Goal: Task Accomplishment & Management: Use online tool/utility

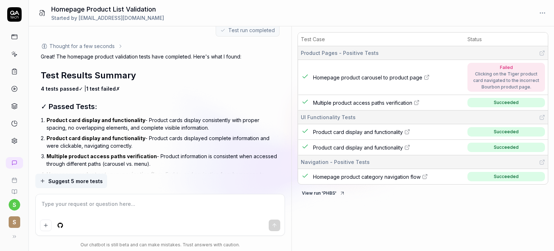
scroll to position [315, 0]
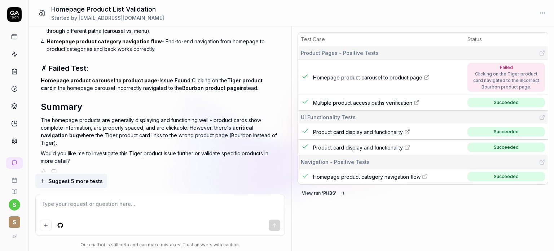
click at [63, 204] on textarea at bounding box center [160, 207] width 240 height 18
type textarea "*"
click at [13, 144] on link at bounding box center [14, 140] width 13 height 13
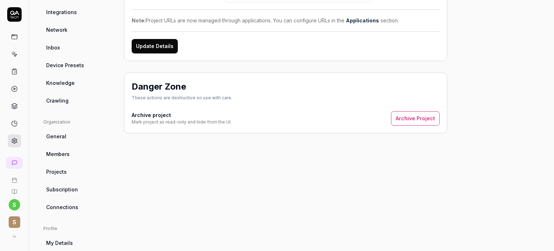
scroll to position [118, 0]
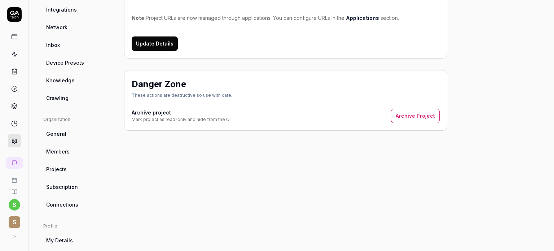
click at [69, 69] on link "Device Presets" at bounding box center [77, 62] width 69 height 13
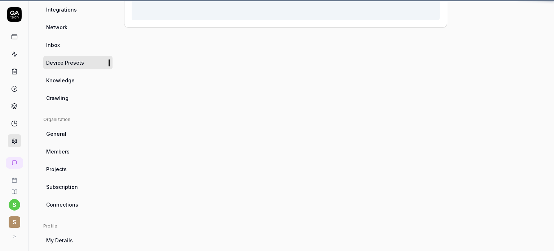
scroll to position [56, 0]
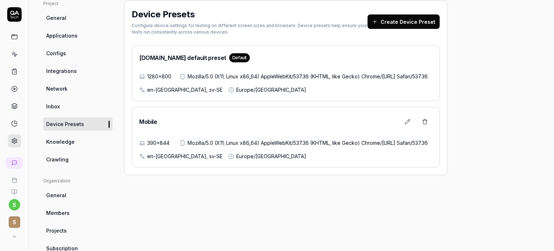
click at [245, 147] on div "Mobile 390×844 Mozilla/5.0 (X11; Linux x86_64) AppleWebKit/537.36 (KHTML, like …" at bounding box center [286, 137] width 308 height 61
click at [411, 129] on button at bounding box center [407, 121] width 14 height 14
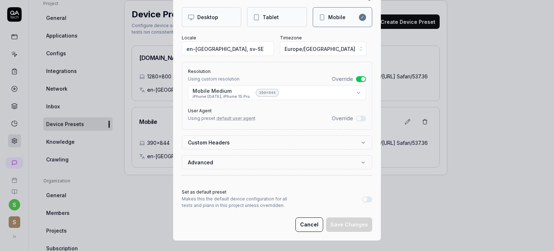
scroll to position [82, 0]
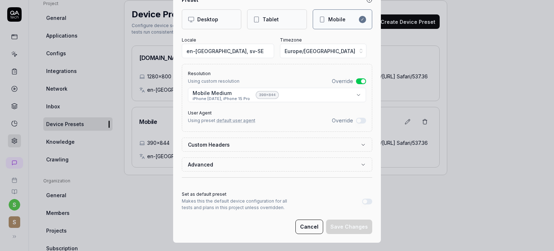
click at [356, 119] on button "Override" at bounding box center [361, 121] width 10 height 6
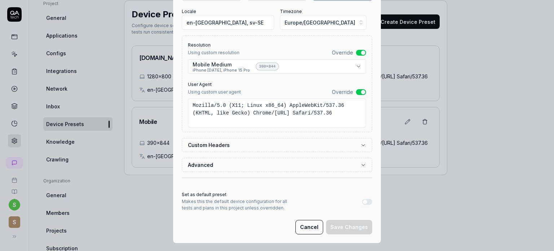
scroll to position [113, 0]
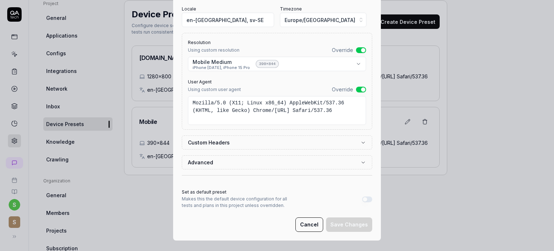
click at [347, 215] on form "**********" at bounding box center [277, 83] width 190 height 295
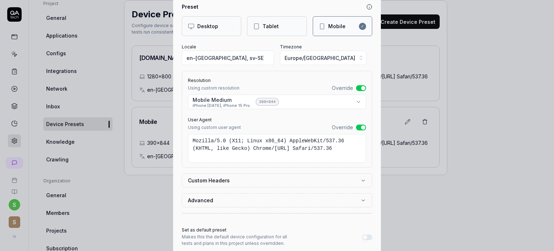
scroll to position [75, 0]
click at [356, 86] on button "Override" at bounding box center [361, 88] width 10 height 6
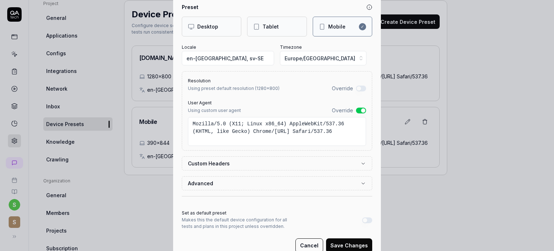
click at [356, 86] on button "Override" at bounding box center [361, 88] width 10 height 6
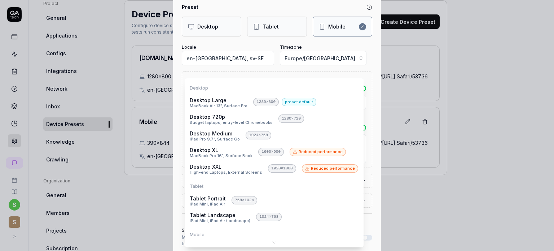
click at [293, 102] on body "s S Home / Settings You have 398 / 500 test executions left Upgrade Now Home / …" at bounding box center [277, 152] width 554 height 305
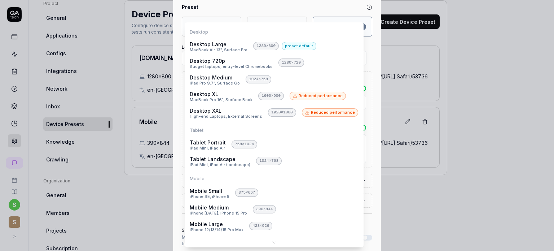
scroll to position [0, 0]
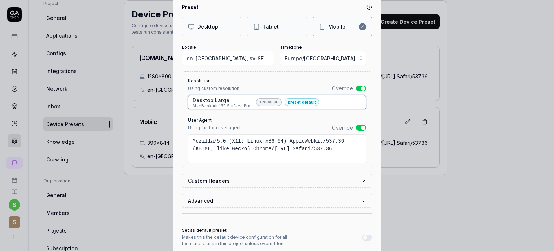
click at [462, 154] on div "**********" at bounding box center [277, 125] width 554 height 251
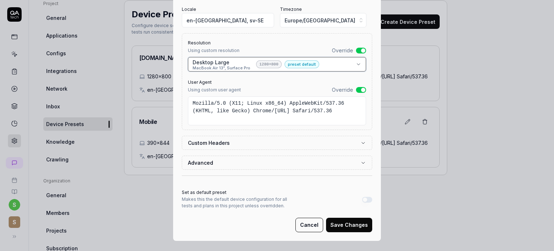
scroll to position [113, 0]
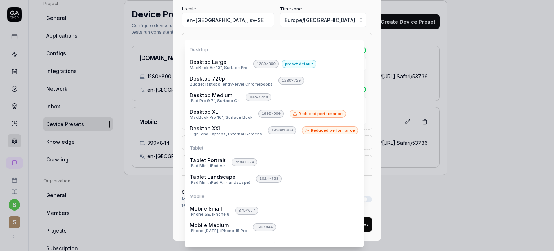
click at [356, 63] on body "s S Home / Settings You have 398 / 500 test executions left Upgrade Now Home / …" at bounding box center [277, 152] width 554 height 305
click at [265, 63] on body "s S Home / Settings You have 398 / 500 test executions left Upgrade Now Home / …" at bounding box center [277, 152] width 554 height 305
select select "**********"
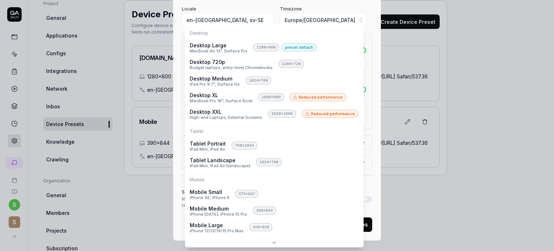
click at [355, 62] on body "s S Home / Settings You have 398 / 500 test executions left Upgrade Now Home / …" at bounding box center [277, 152] width 554 height 305
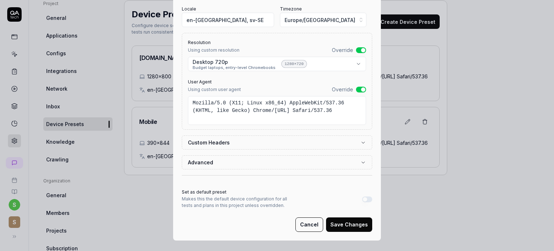
click at [352, 224] on button "Save Changes" at bounding box center [349, 224] width 46 height 14
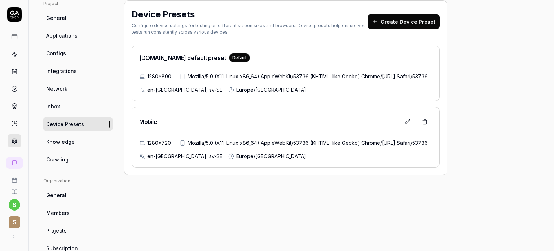
scroll to position [0, 0]
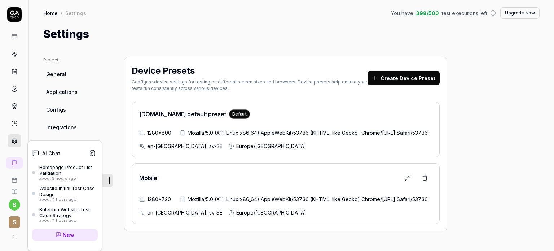
click at [16, 161] on icon at bounding box center [14, 163] width 4 height 4
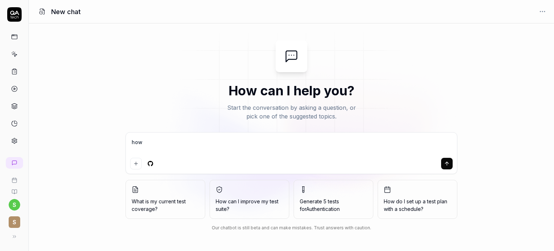
type textarea "how t"
type textarea "*"
type textarea "how to"
type textarea "*"
type textarea "how to"
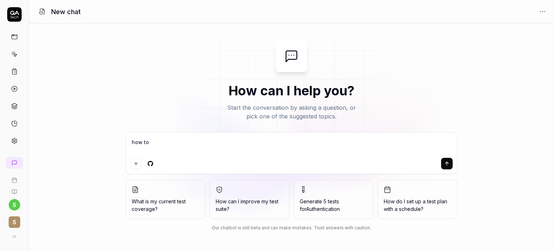
type textarea "*"
type textarea "how to t"
type textarea "*"
type textarea "how to te"
type textarea "*"
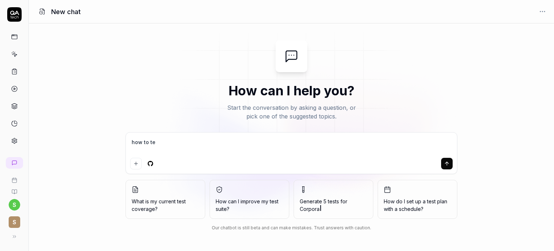
type textarea "how to tes"
type textarea "*"
type textarea "how to test"
type textarea "*"
type textarea "how to test"
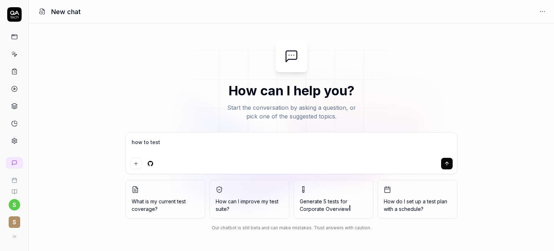
type textarea "*"
type textarea "how to test i"
type textarea "*"
type textarea "how to test in"
type textarea "*"
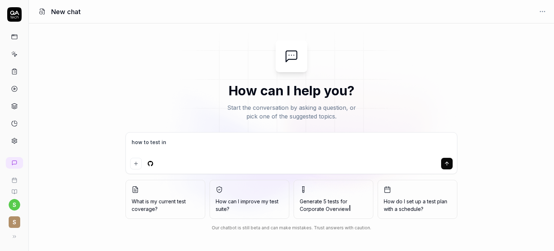
type textarea "how to test in"
type textarea "*"
type textarea "how to test in m"
type textarea "*"
type textarea "how to test in mo"
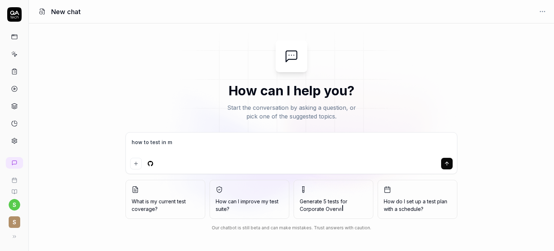
type textarea "*"
type textarea "how to test in mob"
type textarea "*"
type textarea "how to test in mobi"
type textarea "*"
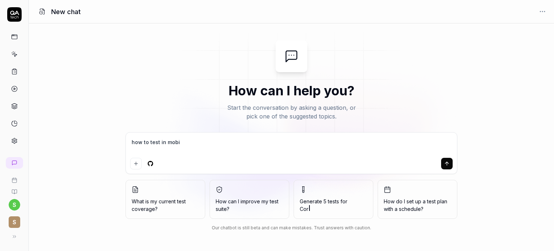
type textarea "how to test in mobil"
type textarea "*"
type textarea "how to test in mobile"
type textarea "*"
type textarea "how to test in mobile"
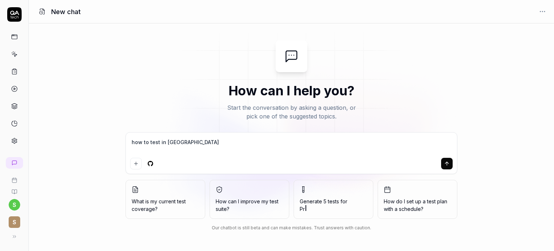
type textarea "*"
type textarea "how to test in mobile d"
type textarea "*"
type textarea "how to test in mobile de"
type textarea "*"
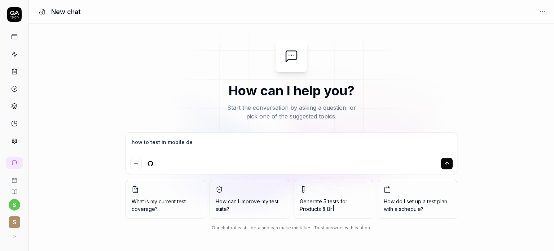
type textarea "how to test in mobile dev"
type textarea "*"
type textarea "how to test in mobile devi"
type textarea "*"
type textarea "how to test in mobile devic"
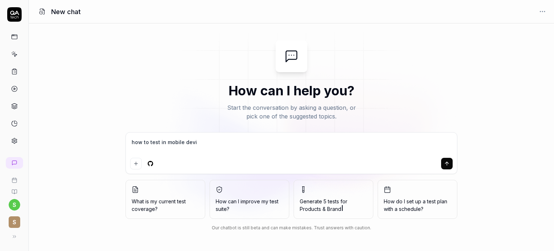
type textarea "*"
type textarea "how to test in mobile devic3"
type textarea "*"
type textarea "how to test in mobile devic"
type textarea "*"
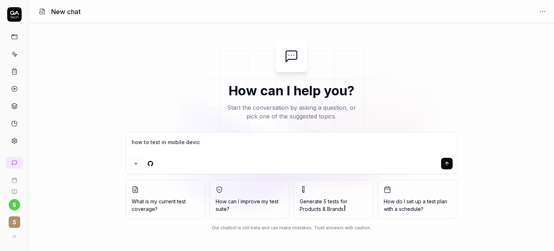
type textarea "how to test in mobile device"
type textarea "*"
type textarea "how to test in mobile devices"
type textarea "*"
type textarea "how to test in mobile devices"
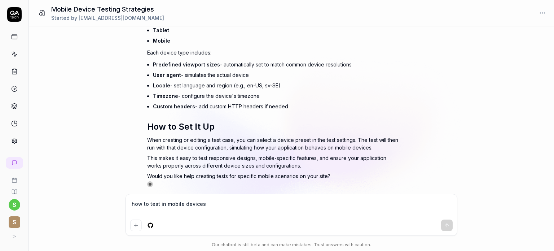
scroll to position [133, 0]
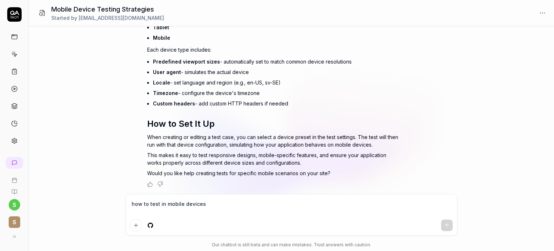
click at [12, 54] on icon at bounding box center [14, 54] width 6 height 6
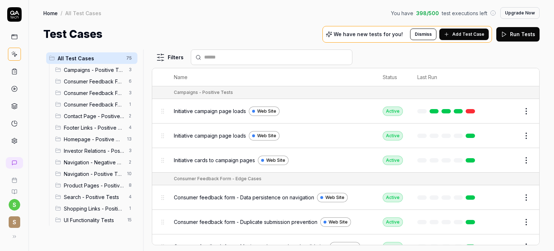
click at [521, 109] on html "s S Home / All Test Cases You have 398 / 500 test executions left Upgrade Now H…" at bounding box center [277, 152] width 554 height 305
click at [546, 114] on html "s S Home / All Test Cases You have 398 / 500 test executions left Upgrade Now H…" at bounding box center [277, 152] width 554 height 305
click at [506, 111] on button "Edit" at bounding box center [508, 111] width 17 height 12
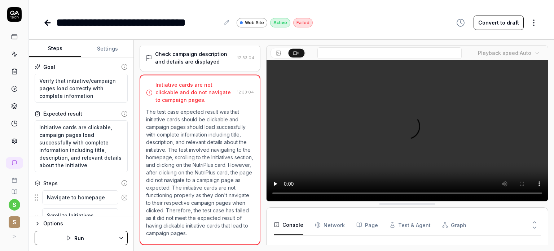
scroll to position [146, 0]
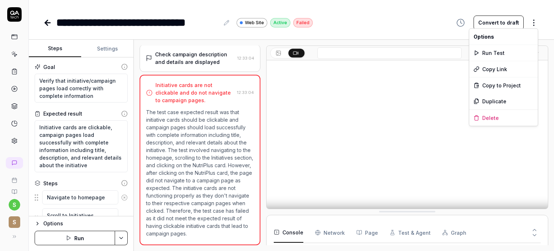
click at [531, 23] on html "**********" at bounding box center [277, 152] width 554 height 305
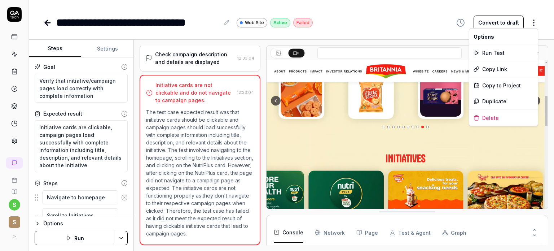
click at [397, 22] on html "**********" at bounding box center [277, 152] width 554 height 305
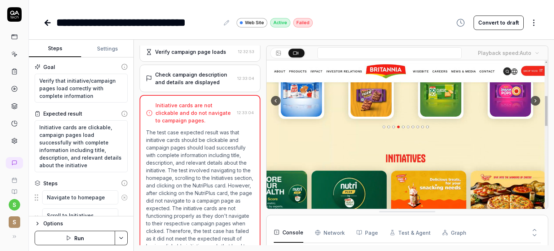
scroll to position [146, 0]
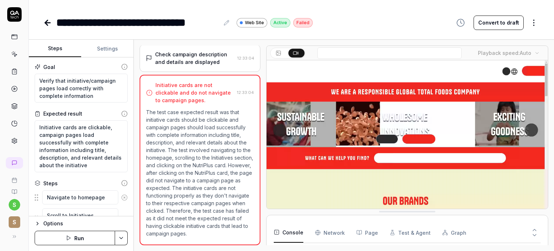
click at [388, 15] on div "**********" at bounding box center [291, 22] width 496 height 16
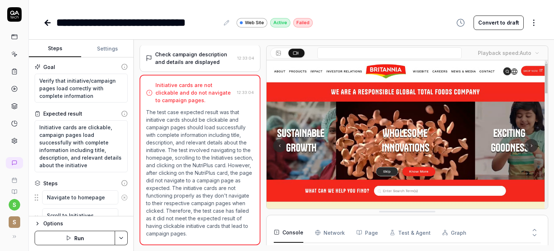
type textarea "*"
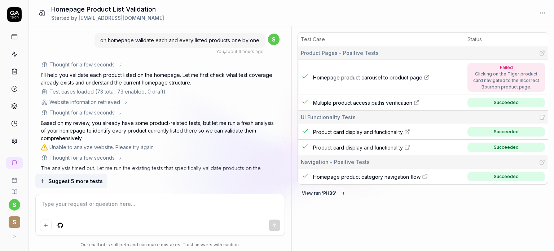
scroll to position [315, 0]
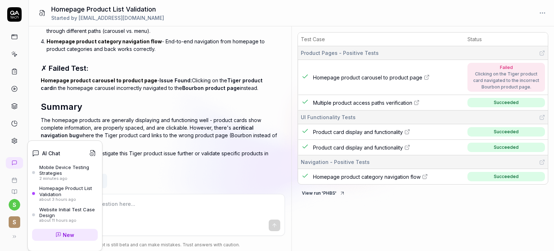
click at [72, 174] on div "Mobile Device Testing Strategies" at bounding box center [68, 170] width 58 height 12
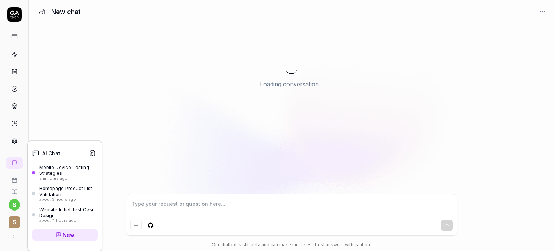
scroll to position [133, 0]
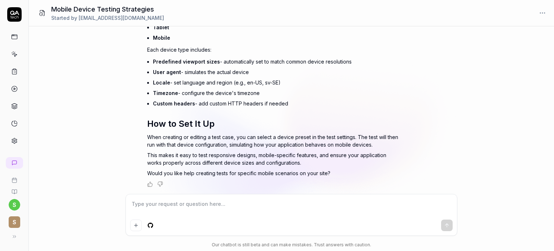
click at [162, 203] on textarea at bounding box center [291, 207] width 322 height 18
click at [149, 203] on textarea at bounding box center [291, 207] width 322 height 18
type textarea "*"
type textarea "g"
type textarea "*"
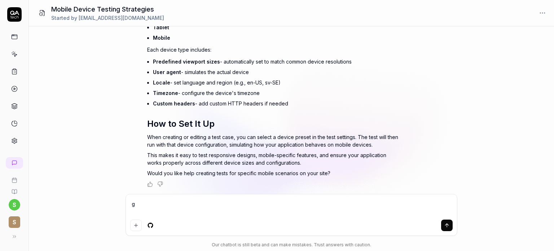
type textarea "go"
type textarea "*"
type textarea "go"
type textarea "*"
type textarea "go t"
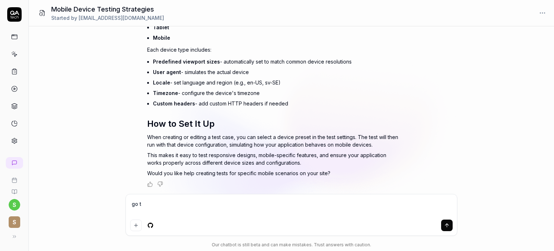
type textarea "*"
type textarea "go to"
type textarea "*"
type textarea "go to"
type textarea "*"
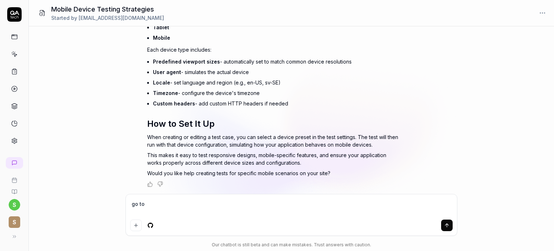
type textarea "go to i"
type textarea "*"
type textarea "go to im"
type textarea "*"
type textarea "go to imp"
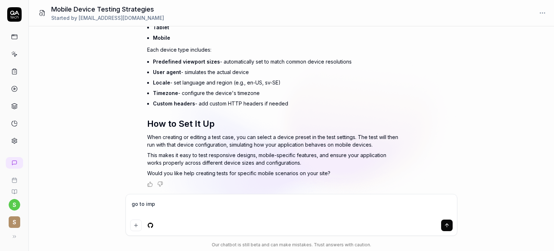
type textarea "*"
type textarea "go to impa"
type textarea "*"
type textarea "go to impac"
type textarea "*"
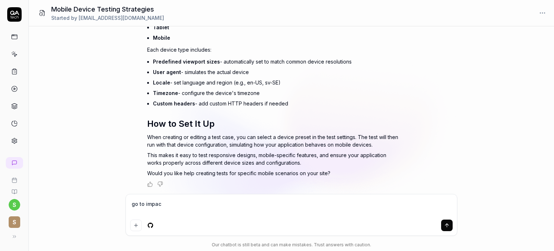
type textarea "go to impact"
type textarea "*"
type textarea "go to impact"
type textarea "*"
type textarea "go to impact p"
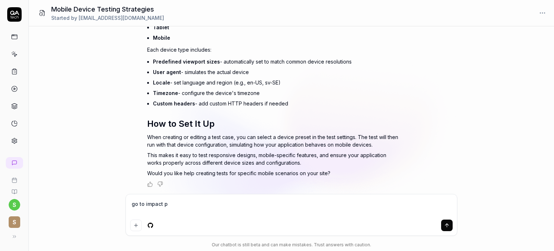
type textarea "*"
type textarea "go to impact pa"
type textarea "*"
type textarea "go to impact pag"
type textarea "*"
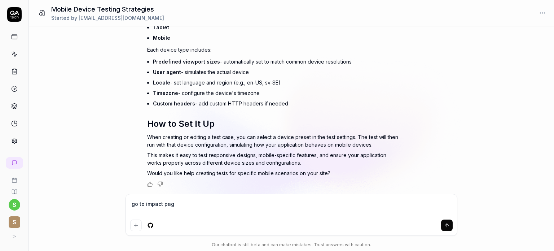
type textarea "go to impact page"
type textarea "*"
type textarea "go to impact page"
type textarea "*"
type textarea "go to impact page w"
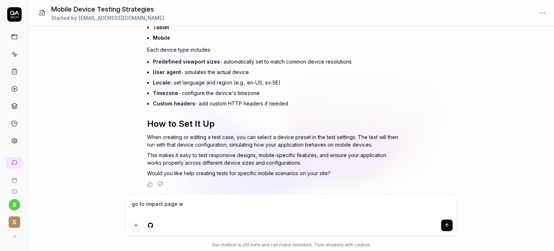
type textarea "*"
type textarea "go to impact page wr"
type textarea "*"
type textarea "go to impact page wri"
type textarea "*"
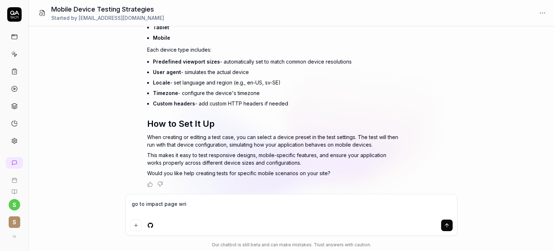
type textarea "go to impact page writ"
type textarea "*"
type textarea "go to impact page write"
type textarea "*"
type textarea "go to impact page write"
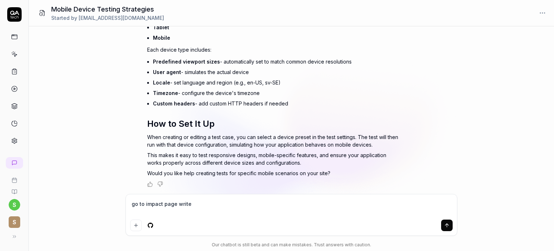
type textarea "*"
type textarea "go to impact page write e"
type textarea "*"
type textarea "go to impact page write en"
type textarea "*"
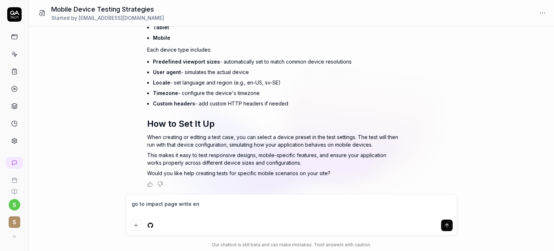
type textarea "go to impact page write ene"
type textarea "*"
type textarea "go to impact page write ened"
type textarea "*"
type textarea "go to impact page write ene"
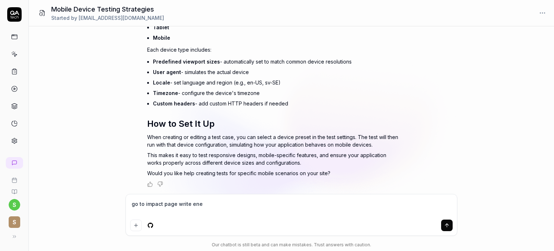
type textarea "*"
type textarea "go to impact page write en"
type textarea "*"
type textarea "go to impact page write end"
type textarea "*"
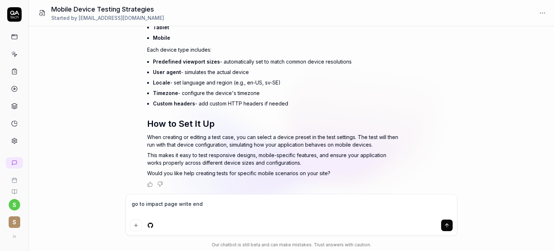
type textarea "go to impact page write end"
type textarea "*"
type textarea "go to impact page write end t"
type textarea "*"
type textarea "go to impact page write end to"
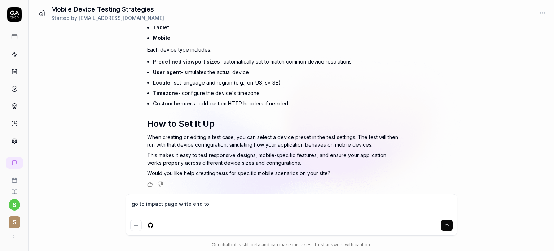
type textarea "*"
type textarea "go to impact page write end to"
type textarea "*"
type textarea "go to impact page write end to e"
type textarea "*"
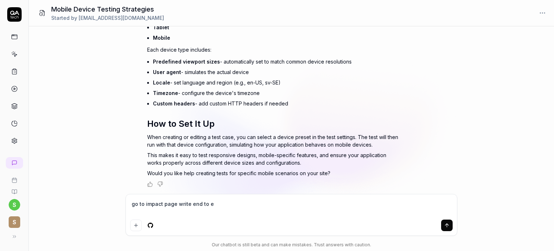
type textarea "go to impact page write end to en"
type textarea "*"
type textarea "go to impact page write end to end"
type textarea "*"
type textarea "go to impact page write end to end"
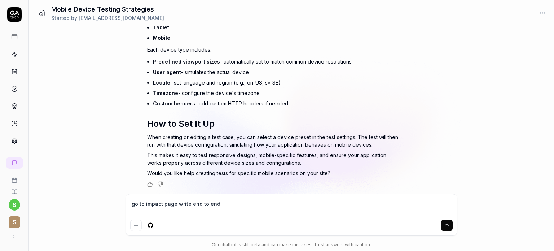
type textarea "*"
type textarea "go to impact page write end to end t"
type textarea "*"
type textarea "go to impact page write end to end te"
type textarea "*"
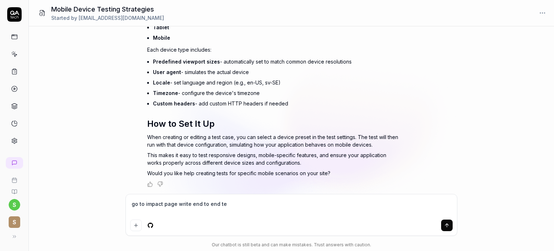
type textarea "go to impact page write end to end tes"
type textarea "*"
type textarea "go to impact page write end to end test"
type textarea "*"
type textarea "go to impact page write end to end test"
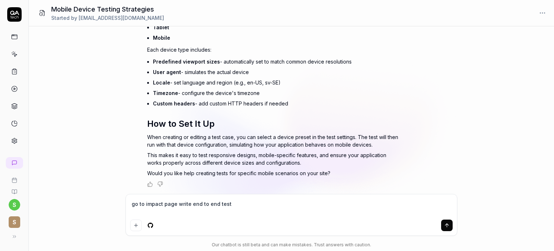
type textarea "*"
type textarea "go to impact page write end to end test c"
type textarea "*"
type textarea "go to impact page write end to end test ca"
type textarea "*"
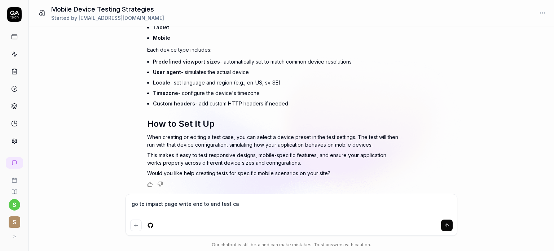
type textarea "go to impact page write end to end test cas"
type textarea "*"
type textarea "go to impact page write end to end test case"
type textarea "*"
type textarea "go to impact page write end to end test cases"
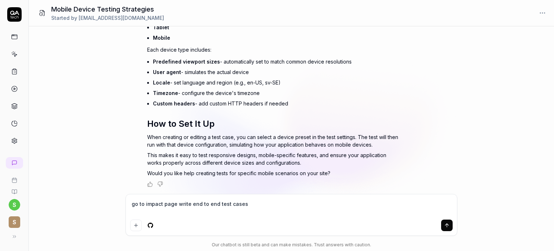
type textarea "*"
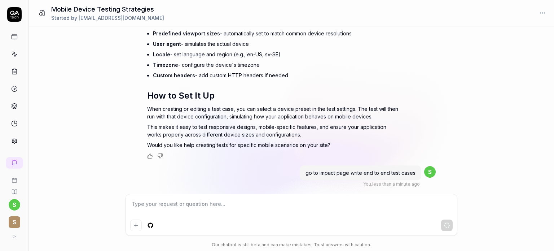
click at [168, 206] on textarea at bounding box center [291, 207] width 322 height 18
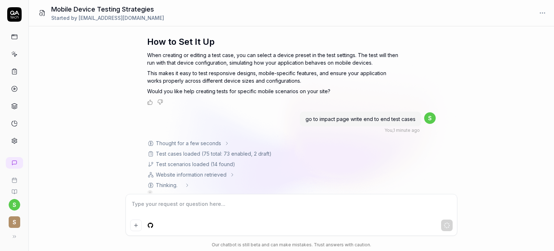
scroll to position [224, 0]
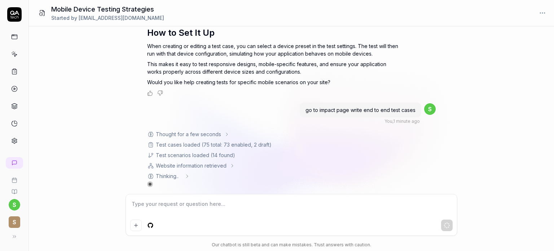
click at [332, 136] on div "Thought for a few seconds" at bounding box center [273, 134] width 252 height 8
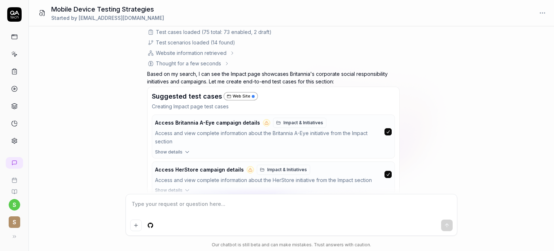
scroll to position [409, 0]
click at [184, 151] on icon "button" at bounding box center [187, 152] width 6 height 6
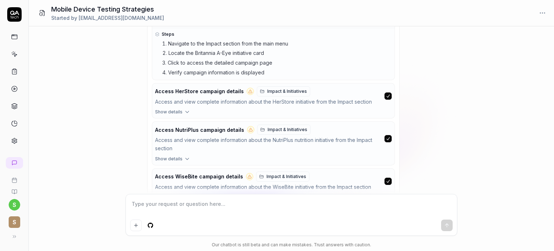
scroll to position [553, 0]
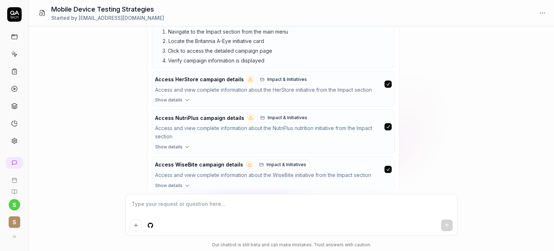
click at [184, 99] on icon "button" at bounding box center [187, 100] width 6 height 6
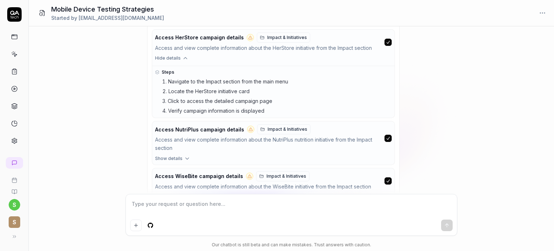
scroll to position [606, 0]
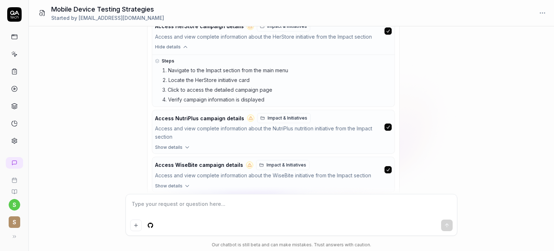
click at [184, 144] on icon "button" at bounding box center [187, 147] width 6 height 6
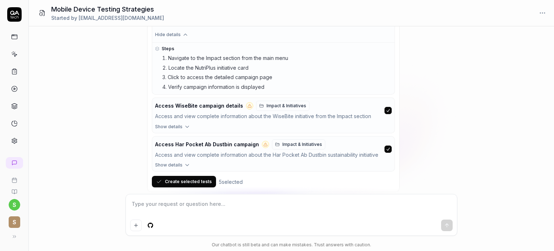
scroll to position [717, 0]
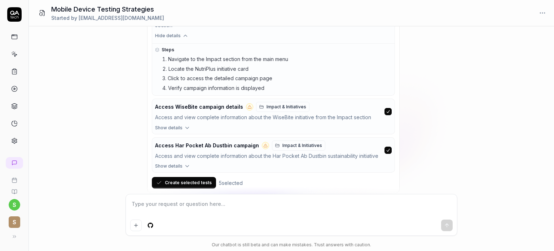
click at [147, 203] on textarea at bounding box center [291, 207] width 322 height 18
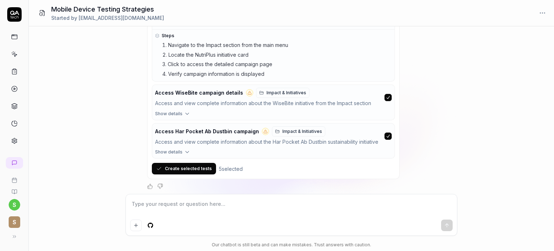
click at [154, 205] on textarea at bounding box center [291, 207] width 322 height 18
type textarea "*"
type textarea "t"
type textarea "*"
type textarea "th"
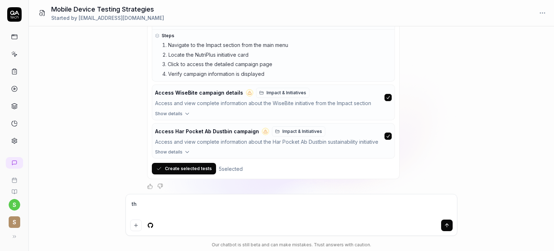
type textarea "*"
type textarea "thi"
type textarea "*"
type textarea "this"
type textarea "*"
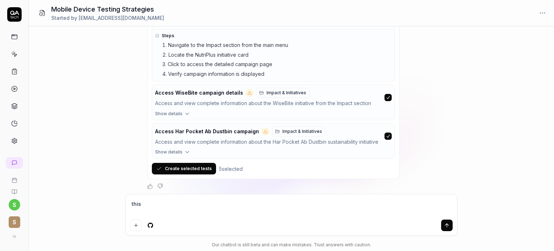
type textarea "this"
type textarea "*"
type textarea "this i"
type textarea "*"
type textarea "this is"
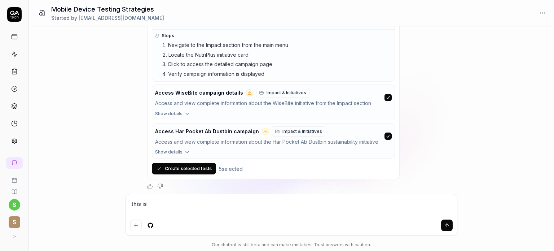
type textarea "*"
type textarea "this is"
type textarea "*"
type textarea "this is n"
type textarea "*"
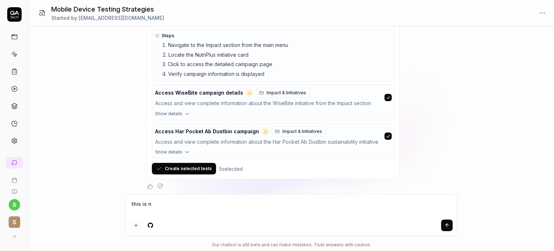
type textarea "this is no"
type textarea "*"
type textarea "this is not"
type textarea "*"
type textarea "this is not"
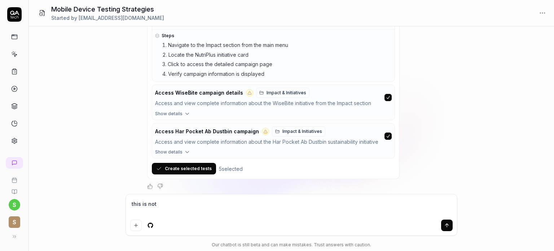
type textarea "*"
type textarea "this is not p"
type textarea "*"
type textarea "this is not pa"
type textarea "*"
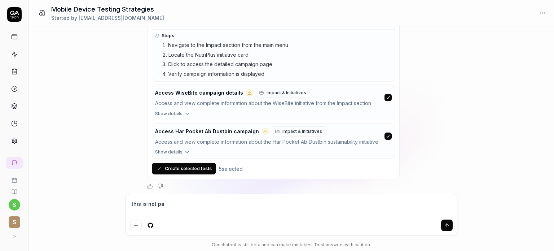
type textarea "this is not pag"
type textarea "*"
type textarea "this is not page"
type textarea "*"
type textarea "this is not page"
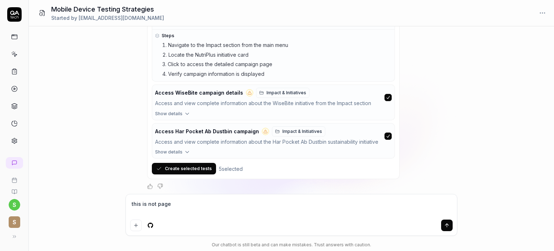
type textarea "*"
type textarea "this is not thpage"
type textarea "*"
type textarea "this is not the page"
type textarea "*"
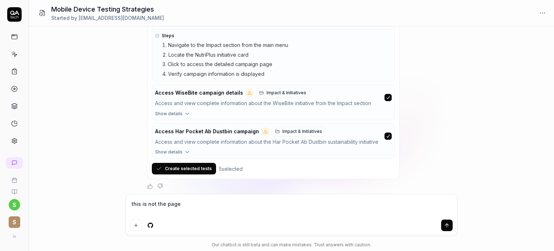
type textarea "this is not the page i"
type textarea "*"
type textarea "this is not the page i"
type textarea "*"
type textarea "this is not the page i w"
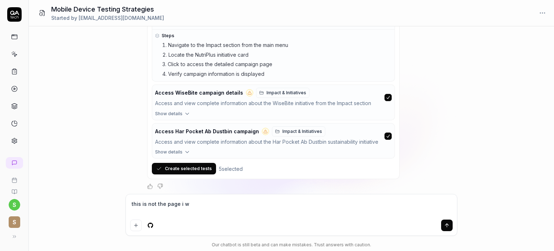
type textarea "*"
type textarea "this is not the page i wan"
type textarea "*"
type textarea "this is not the page i want"
type textarea "*"
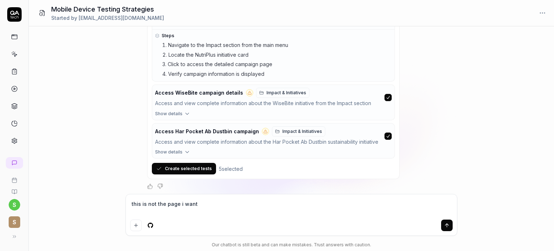
type textarea "this is not the page i wante"
type textarea "*"
type textarea "this is not the page i wanted"
type textarea "*"
type textarea "this is not the page i wanted"
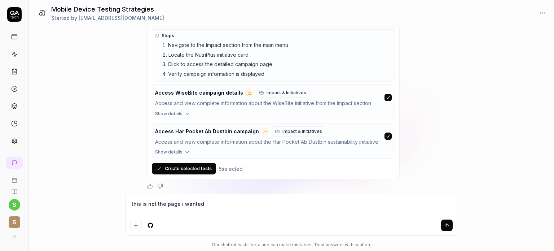
type textarea "*"
type textarea "this is not the page i wanted"
type textarea "*"
type textarea "this is not the page i wanted,"
type textarea "*"
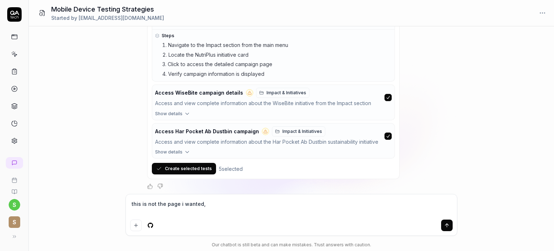
type textarea "this is not the page i wanted,f"
type textarea "*"
type textarea "this is not the page i wanted,fr"
type textarea "*"
type textarea "this is not the page i wanted,frp"
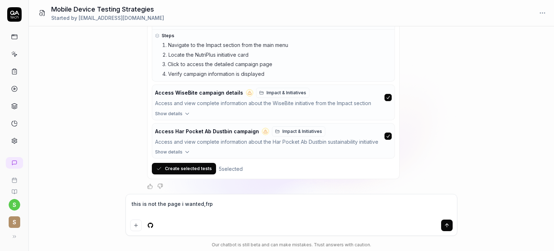
type textarea "*"
type textarea "this is not the page i wanted,fr"
type textarea "*"
type textarea "this is not the page i wanted,fro"
type textarea "*"
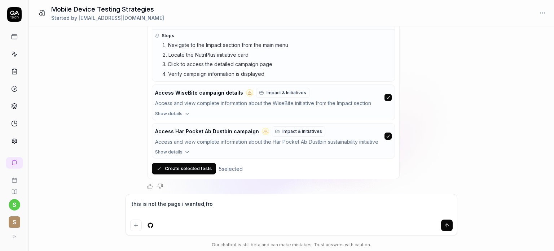
type textarea "this is not the page i wanted,from"
type textarea "*"
type textarea "this is not the page i wanted,from"
type textarea "*"
type textarea "this is not the page i wanted,from t"
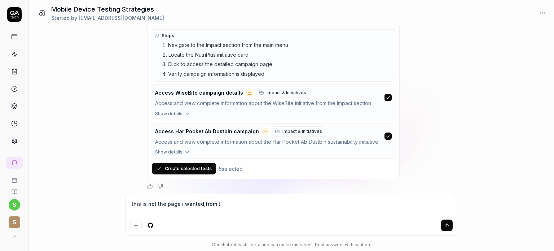
type textarea "*"
type textarea "this is not the page i wanted,from th"
type textarea "*"
type textarea "this is not the page i wanted,from thi"
type textarea "*"
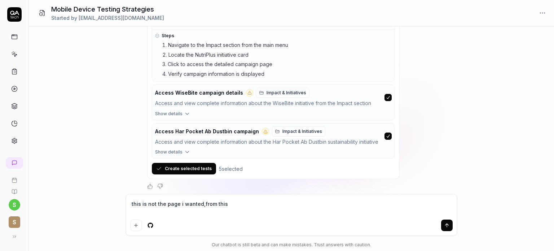
type textarea "this is not the page i wanted,from this"
type textarea "*"
type textarea "this is not the page i wanted,from this p"
type textarea "*"
type textarea "this is not the page i wanted,from this pa"
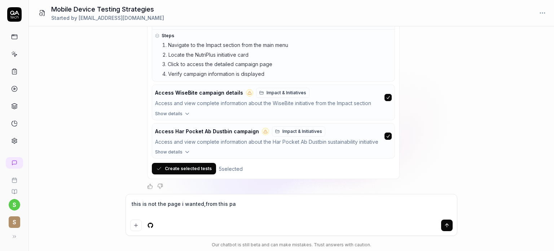
type textarea "*"
type textarea "this is not the page i wanted,from this pag"
type textarea "*"
type textarea "this is not the page i wanted,from this page"
type textarea "*"
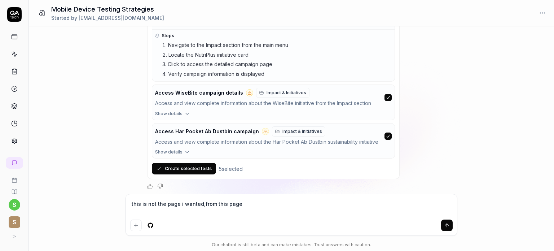
type textarea "this is not the page i wanted,from this page"
paste textarea "https://www.britannia.co.in/impact/growth"
type textarea "*"
type textarea "this is not the page i wanted,from this page https://www.britannia.co.in/impact…"
type textarea "*"
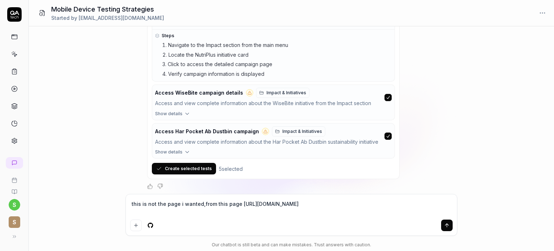
type textarea "this is not the page i wanted,from this page https://www.britannia.co.in/impact…"
type textarea "*"
type textarea "this is not the page i wanted,from this page https://www.britannia.co.in/impact…"
type textarea "*"
type textarea "this is not the page i wanted,from this page https://www.britannia.co.in/impact…"
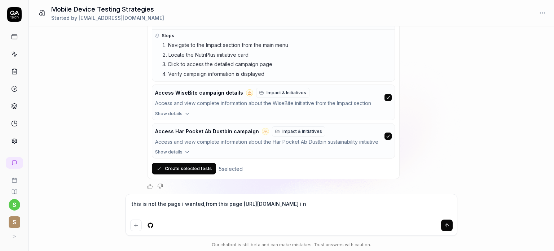
type textarea "*"
type textarea "this is not the page i wanted,from this page https://www.britannia.co.in/impact…"
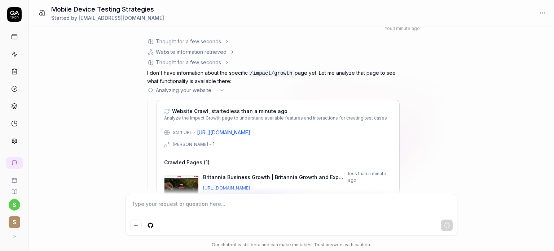
scroll to position [968, 0]
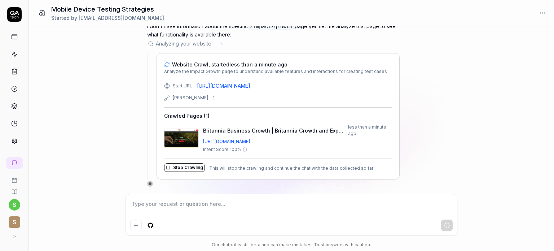
click at [151, 205] on textarea at bounding box center [291, 207] width 322 height 18
paste textarea "https://www.britannia.co.in/impact"
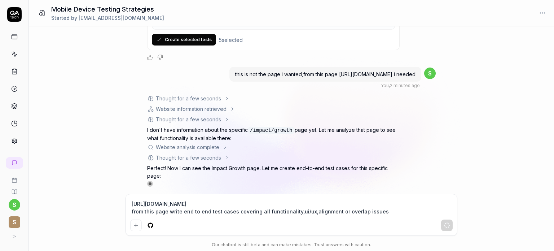
scroll to position [868, 0]
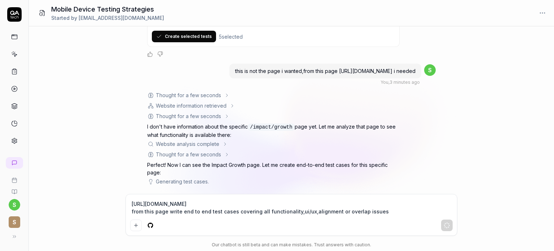
click at [223, 144] on icon at bounding box center [225, 144] width 6 height 6
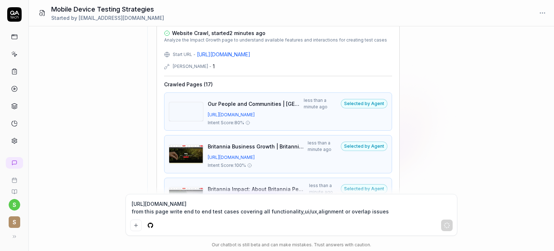
scroll to position [1085, 0]
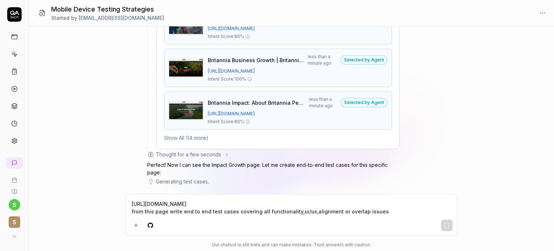
click at [203, 140] on button "Show All (14 more)" at bounding box center [186, 138] width 44 height 8
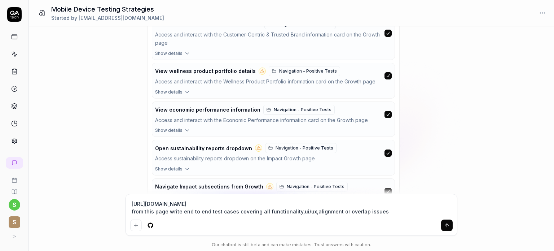
scroll to position [1771, 0]
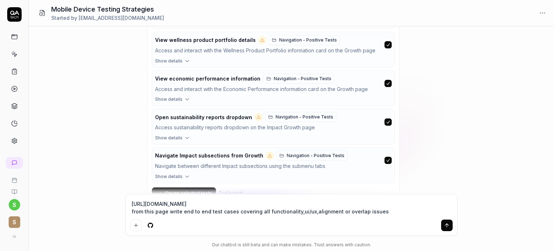
click at [445, 227] on icon "submit" at bounding box center [447, 225] width 6 height 6
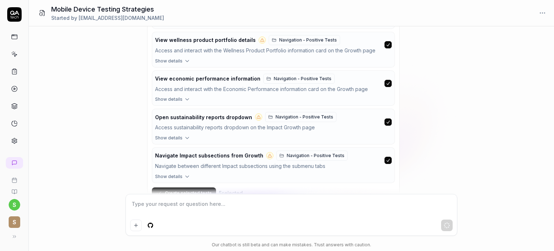
scroll to position [1814, 0]
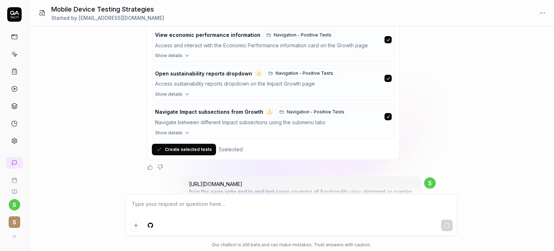
click at [167, 207] on textarea at bounding box center [291, 207] width 322 height 18
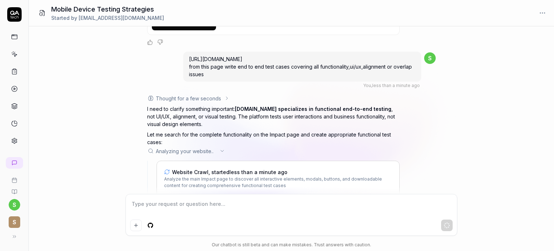
scroll to position [1956, 0]
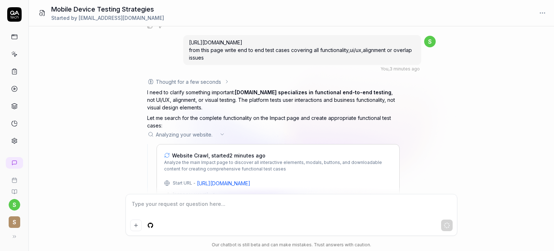
click at [430, 148] on div "Thought for a few seconds I need to clarify something important: QA.tech specia…" at bounding box center [291, 146] width 289 height 136
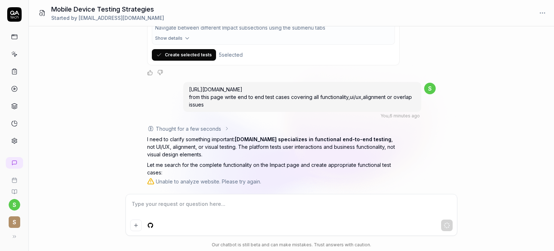
scroll to position [1882, 0]
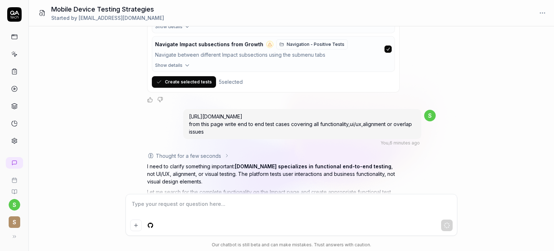
click at [208, 205] on div "Unable to analyze website. Please try again." at bounding box center [208, 209] width 105 height 8
click at [146, 206] on textarea at bounding box center [291, 207] width 322 height 18
paste textarea "https://www.britannia.co.in/impact"
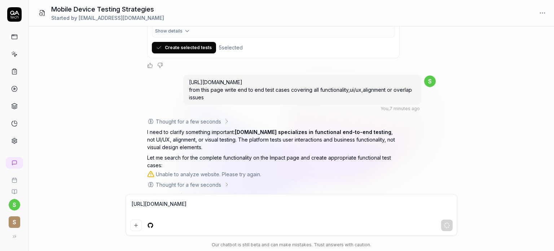
scroll to position [1927, 0]
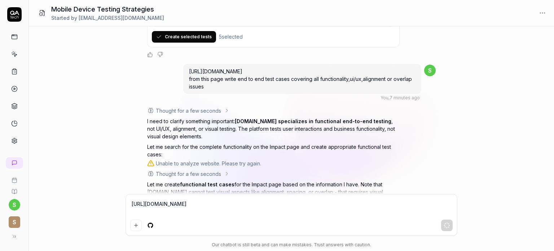
drag, startPoint x: 210, startPoint y: 96, endPoint x: 143, endPoint y: 128, distance: 74.9
click at [143, 128] on div "how to test in mobile devices You , 16 minutes ago s Thought for a few seconds …" at bounding box center [291, 109] width 525 height 167
click at [217, 203] on textarea "https://www.britannia.co.in/impact" at bounding box center [291, 207] width 322 height 18
click at [215, 203] on textarea "https://www.britannia.co.in/impact" at bounding box center [291, 207] width 322 height 18
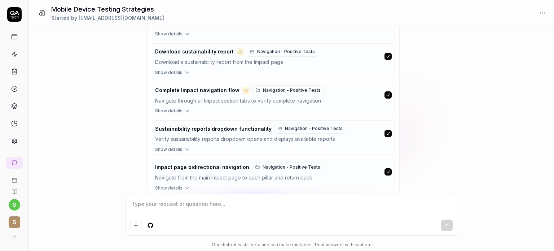
scroll to position [2279, 0]
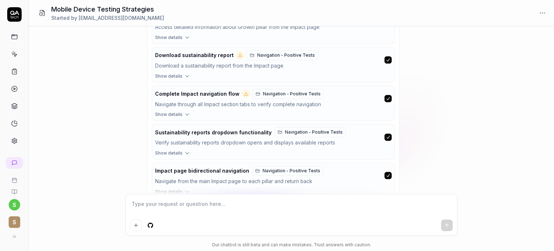
click at [182, 111] on button "Show details" at bounding box center [273, 115] width 242 height 9
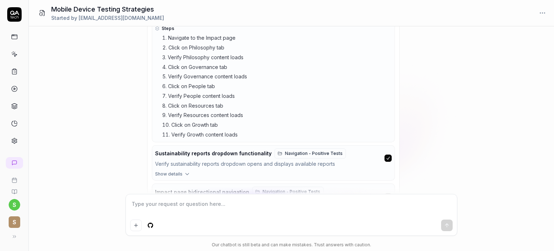
scroll to position [2406, 0]
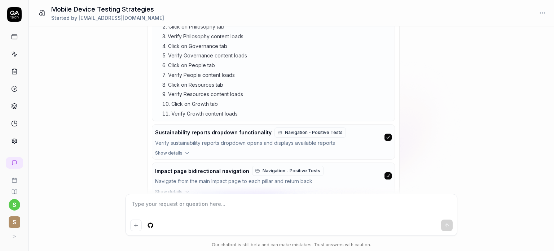
click at [181, 150] on button "Show details" at bounding box center [273, 154] width 242 height 9
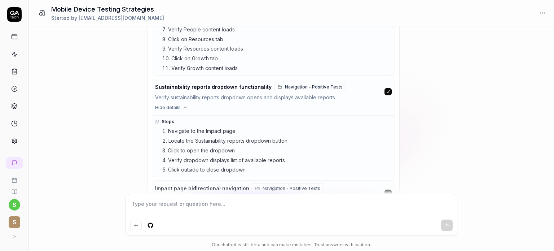
scroll to position [2469, 0]
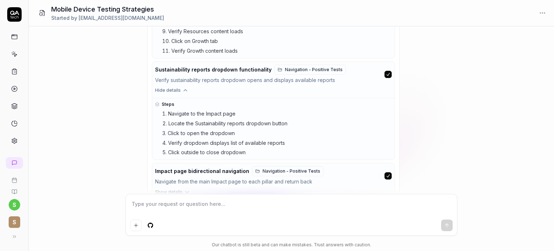
click at [182, 189] on button "Show details" at bounding box center [273, 193] width 242 height 9
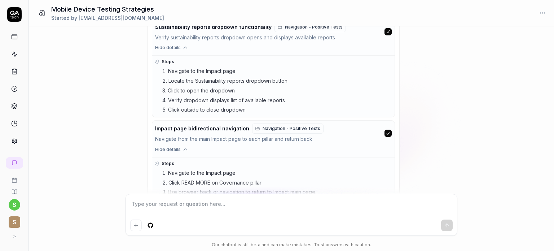
scroll to position [2571, 0]
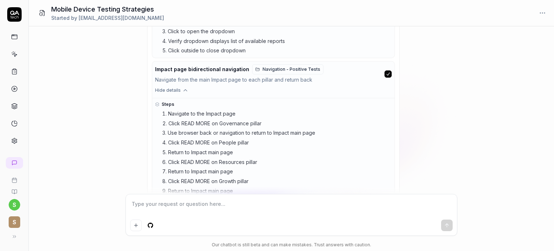
click at [183, 203] on button "Create selected tests" at bounding box center [184, 209] width 64 height 12
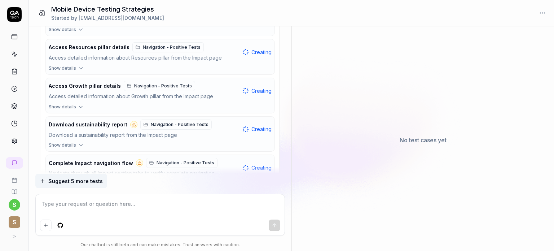
scroll to position [2268, 0]
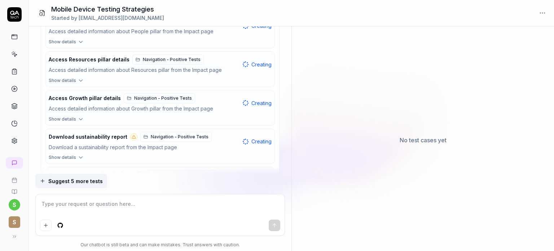
click at [75, 154] on button "Show details" at bounding box center [160, 158] width 228 height 9
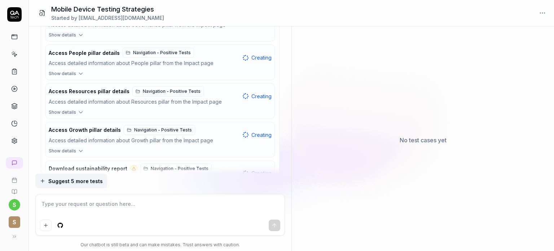
scroll to position [2229, 0]
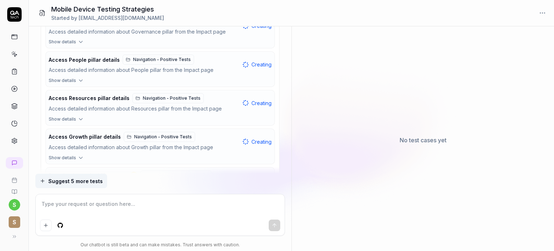
click at [75, 116] on span "Show details" at bounding box center [62, 119] width 27 height 6
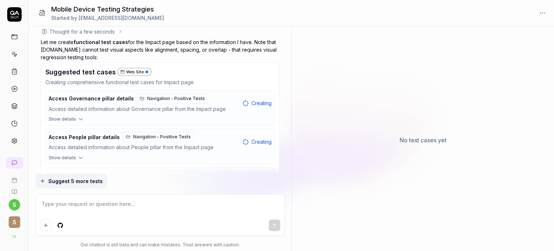
scroll to position [2145, 0]
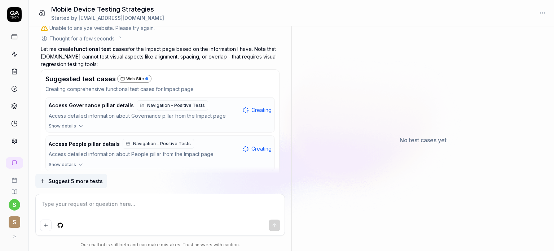
click at [80, 125] on icon "button" at bounding box center [80, 126] width 3 height 2
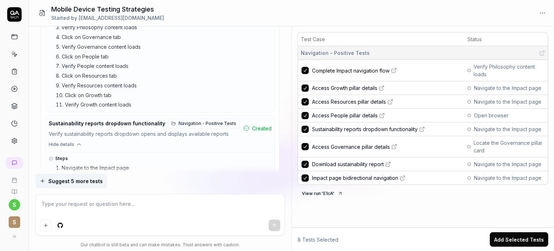
scroll to position [2649, 0]
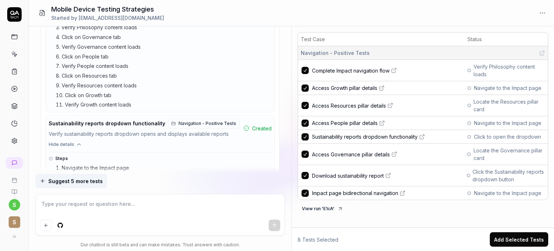
click at [500, 238] on button "Add Selected Tests" at bounding box center [519, 239] width 58 height 14
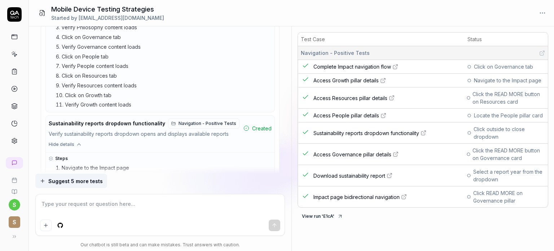
click at [14, 54] on icon at bounding box center [14, 54] width 6 height 6
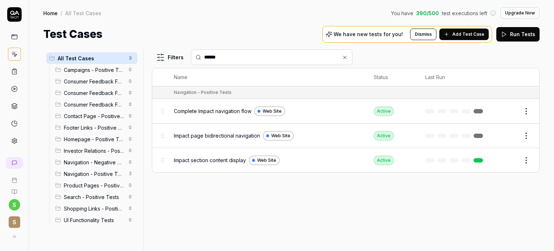
click at [464, 36] on span "Add Test Case" at bounding box center [468, 34] width 32 height 6
click at [449, 34] on icon at bounding box center [447, 34] width 6 height 6
click at [228, 113] on span "Complete Impact navigation flow" at bounding box center [213, 111] width 78 height 8
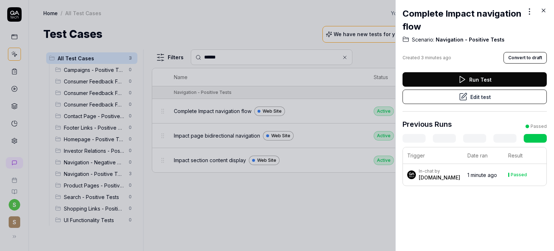
click at [482, 39] on span "Navigation - Positive Tests" at bounding box center [469, 39] width 70 height 7
click at [542, 11] on icon at bounding box center [543, 10] width 3 height 3
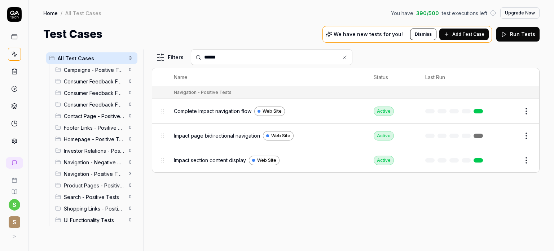
click at [221, 133] on span "Impact page bidirectional navigation" at bounding box center [217, 136] width 86 height 8
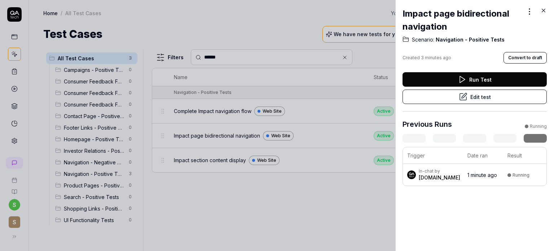
click at [541, 7] on icon at bounding box center [543, 10] width 6 height 6
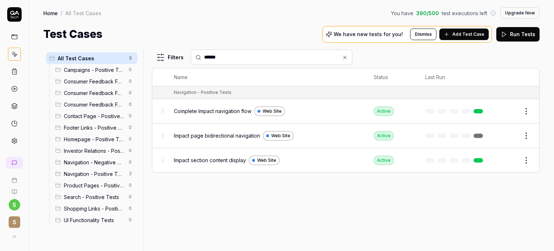
click at [339, 119] on td "Complete Impact navigation flow Web Site" at bounding box center [267, 111] width 200 height 25
click at [235, 114] on span "Complete Impact navigation flow" at bounding box center [213, 111] width 78 height 8
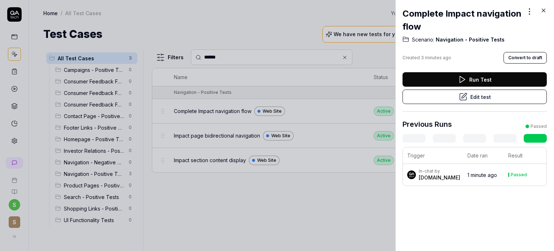
click at [543, 12] on icon at bounding box center [543, 10] width 6 height 6
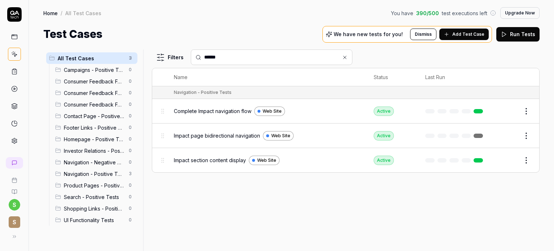
click at [97, 69] on span "Campaigns - Positive Tests" at bounding box center [94, 70] width 61 height 8
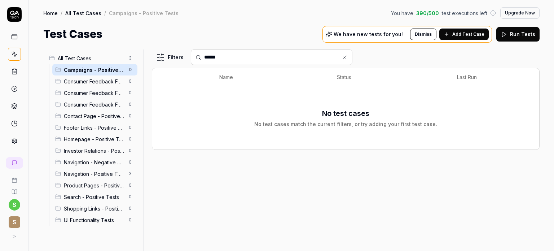
click at [74, 84] on span "Consumer Feedback Form - Edge Cases" at bounding box center [94, 82] width 61 height 8
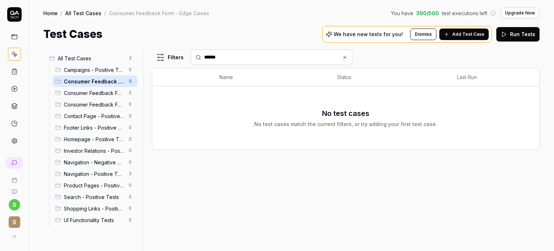
click at [84, 94] on span "Consumer Feedback Form - Negative Tests" at bounding box center [94, 93] width 61 height 8
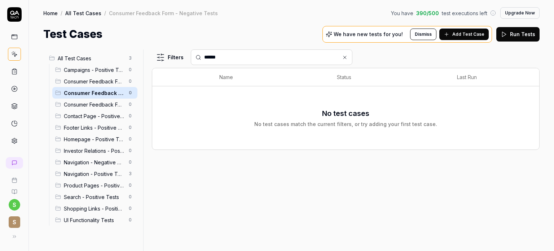
click at [342, 58] on icon at bounding box center [345, 57] width 6 height 6
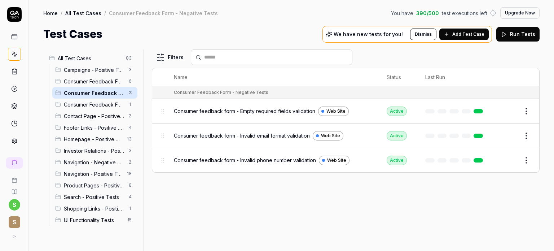
click at [115, 77] on div "Consumer Feedback Form - Edge Cases 6" at bounding box center [94, 81] width 85 height 12
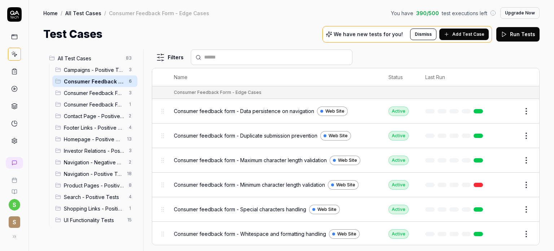
click at [111, 70] on span "Campaigns - Positive Tests" at bounding box center [94, 70] width 61 height 8
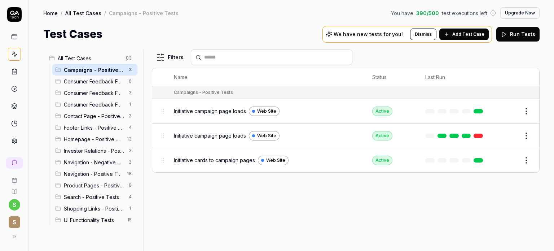
click at [106, 82] on span "Consumer Feedback Form - Edge Cases" at bounding box center [94, 82] width 61 height 8
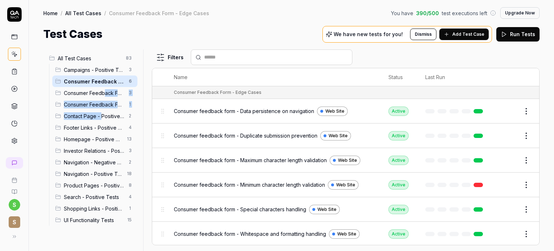
drag, startPoint x: 104, startPoint y: 93, endPoint x: 101, endPoint y: 114, distance: 21.1
click at [101, 114] on ul "Campaigns - Positive Tests 3 Consumer Feedback Form - Edge Cases 6 Consumer Fee…" at bounding box center [93, 145] width 88 height 162
click at [106, 161] on span "Navigation - Negative Tests" at bounding box center [94, 162] width 61 height 8
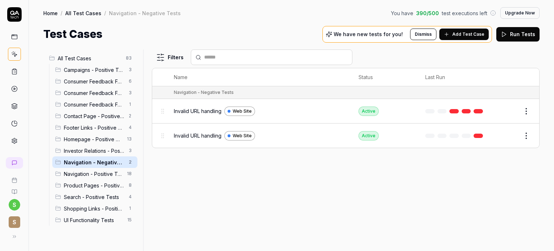
click at [104, 172] on span "Navigation - Positive Tests" at bounding box center [93, 174] width 59 height 8
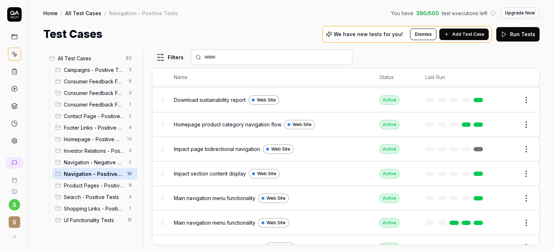
scroll to position [293, 0]
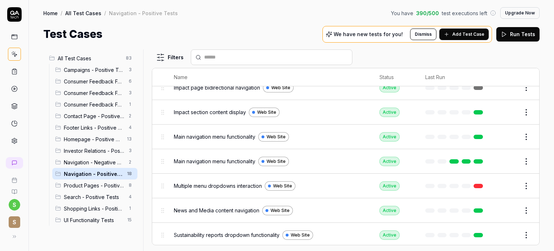
click at [97, 186] on span "Product Pages - Positive Tests" at bounding box center [94, 185] width 61 height 8
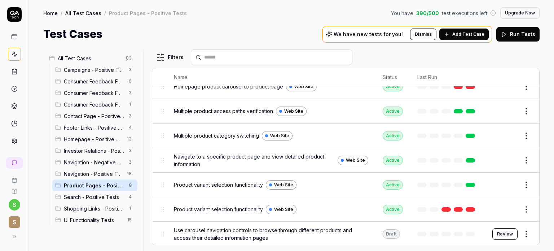
click at [98, 197] on span "Search - Positive Tests" at bounding box center [94, 197] width 61 height 8
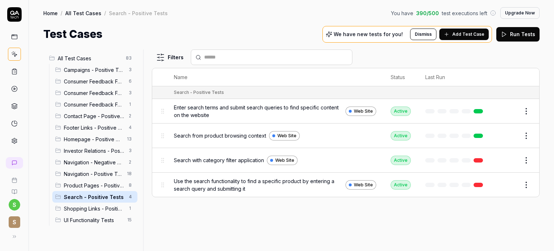
click at [98, 207] on span "Shopping Links - Positive Tests" at bounding box center [94, 209] width 61 height 8
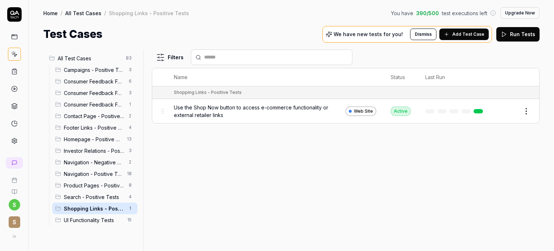
click at [98, 216] on span "UI Functionality Tests" at bounding box center [93, 220] width 59 height 8
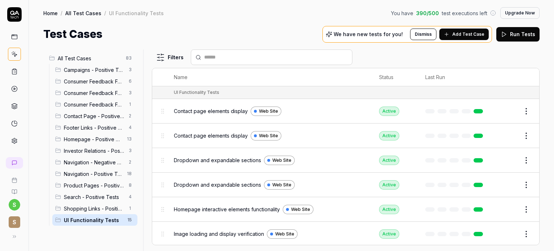
click at [87, 68] on span "Campaigns - Positive Tests" at bounding box center [94, 70] width 61 height 8
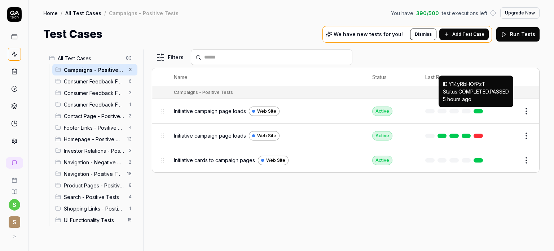
click at [477, 111] on link at bounding box center [478, 111] width 9 height 4
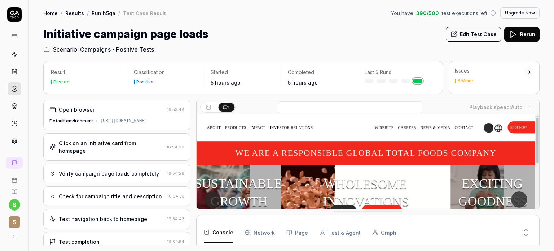
click at [138, 13] on div "Test Case Result" at bounding box center [144, 12] width 43 height 7
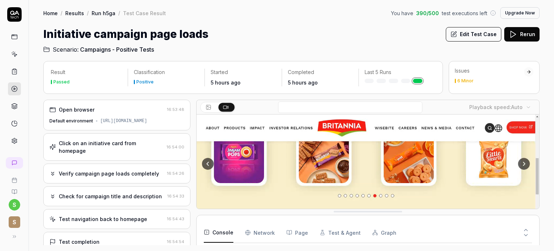
click at [107, 50] on span "Campaigns - Positive Tests" at bounding box center [117, 49] width 74 height 9
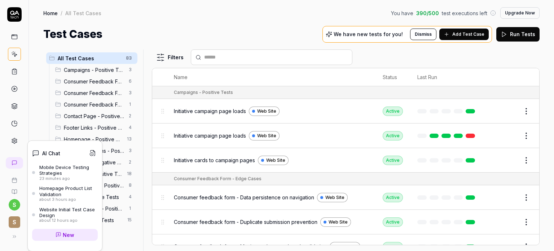
click at [63, 167] on div "Mobile Device Testing Strategies" at bounding box center [68, 170] width 58 height 12
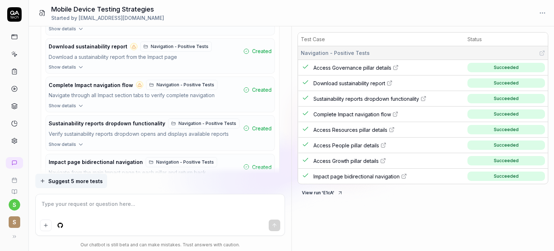
scroll to position [1451, 0]
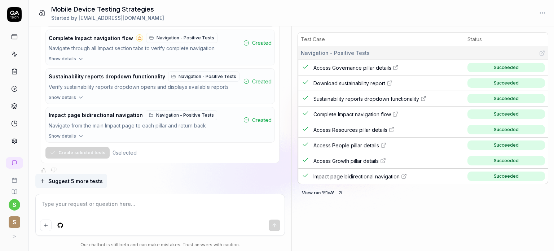
click at [15, 54] on icon at bounding box center [14, 54] width 6 height 6
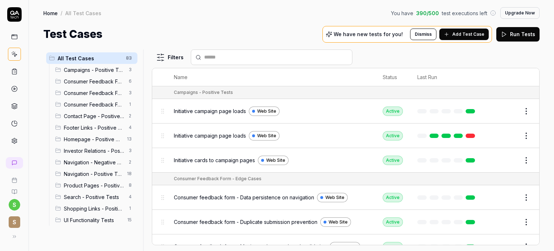
click at [109, 171] on span "Navigation - Positive Tests" at bounding box center [93, 174] width 59 height 8
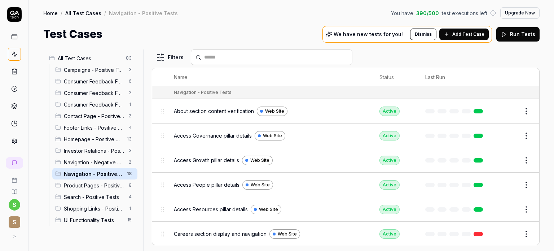
click at [239, 108] on span "About section content verification" at bounding box center [214, 111] width 80 height 8
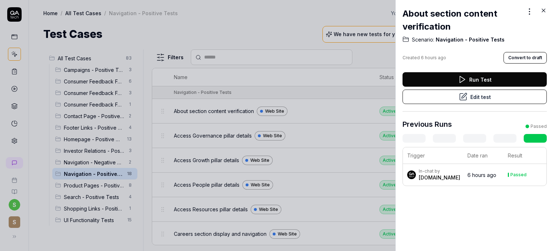
click at [463, 85] on button "Run Test" at bounding box center [475, 79] width 144 height 14
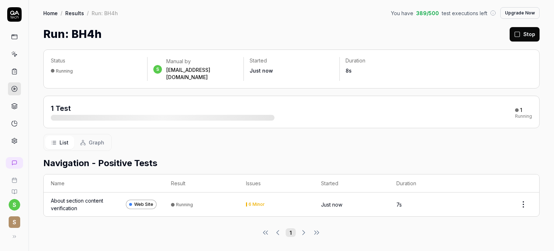
click at [201, 194] on td "Running" at bounding box center [201, 204] width 75 height 24
click at [94, 138] on span "Graph" at bounding box center [97, 142] width 16 height 8
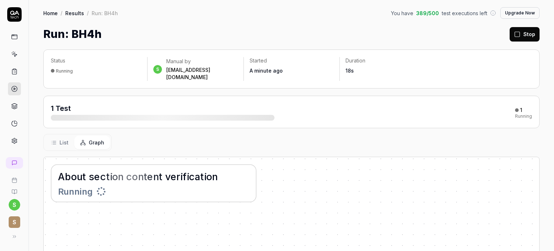
click at [62, 138] on span "List" at bounding box center [64, 142] width 9 height 8
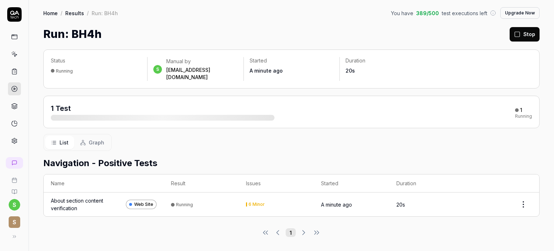
click at [179, 202] on div "Running" at bounding box center [184, 204] width 17 height 5
click at [99, 197] on div "About section content verification" at bounding box center [87, 204] width 72 height 15
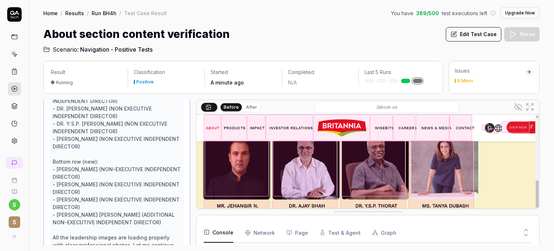
scroll to position [526, 0]
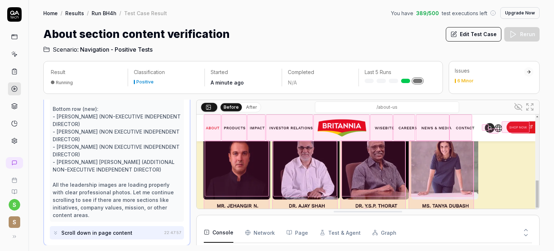
click at [131, 232] on div "Scroll down in page content" at bounding box center [107, 232] width 109 height 13
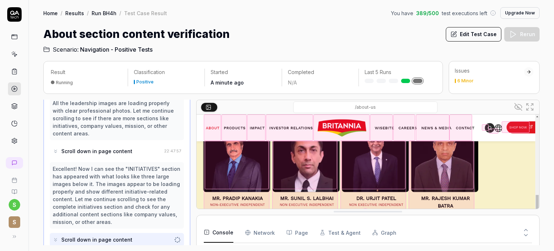
scroll to position [614, 0]
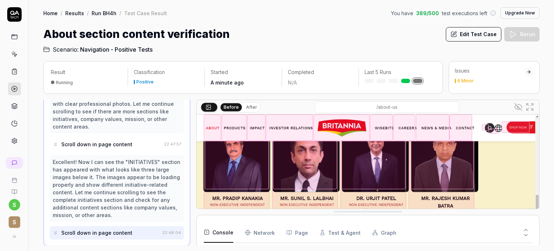
click at [141, 230] on div "Scroll down in page content" at bounding box center [106, 232] width 107 height 13
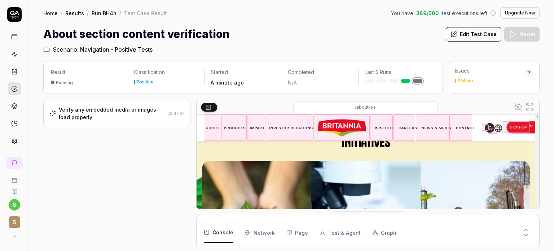
scroll to position [0, 0]
click at [94, 47] on span "Navigation - Positive Tests" at bounding box center [116, 49] width 72 height 9
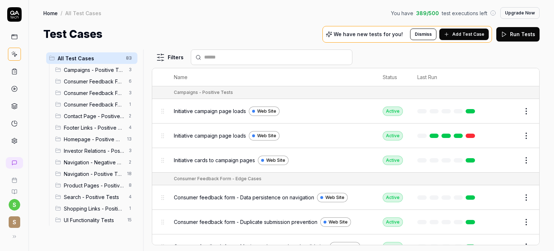
click at [88, 173] on span "Navigation - Positive Tests" at bounding box center [93, 174] width 59 height 8
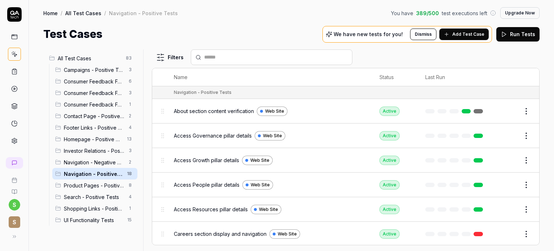
click at [474, 133] on link at bounding box center [478, 135] width 9 height 4
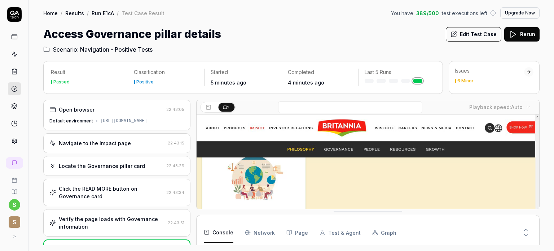
click at [168, 145] on span "22:43:15" at bounding box center [176, 143] width 17 height 6
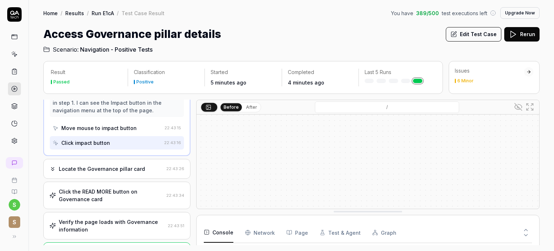
scroll to position [73, 0]
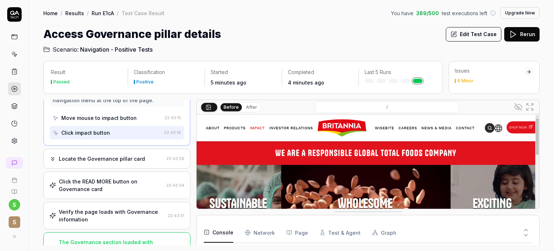
click at [149, 158] on div "Locate the Governance pillar card" at bounding box center [106, 159] width 114 height 8
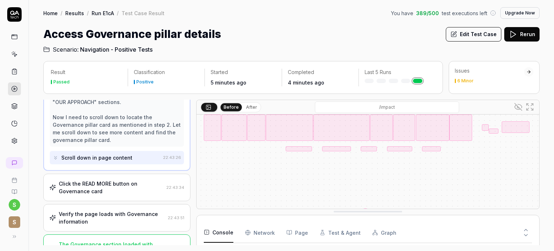
scroll to position [133, 0]
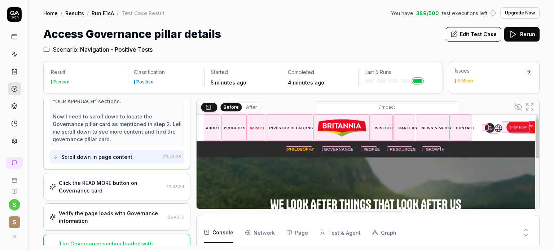
click at [139, 184] on div "Click the READ MORE button on Governance card" at bounding box center [111, 186] width 105 height 15
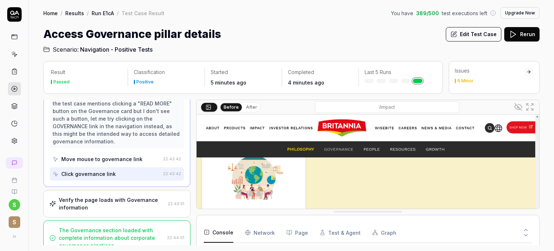
scroll to position [266, 0]
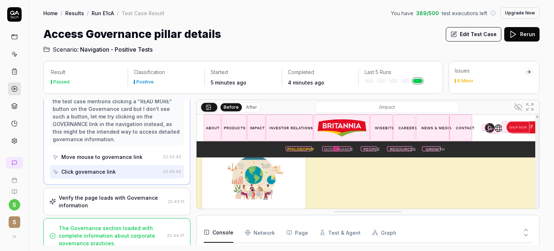
click at [146, 156] on div "Move mouse to governance link" at bounding box center [106, 156] width 107 height 13
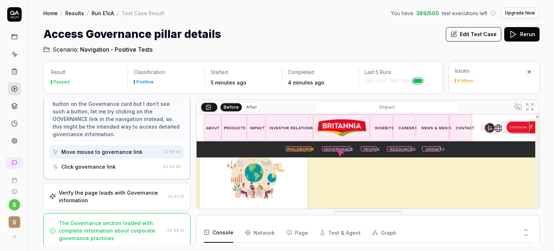
scroll to position [273, 0]
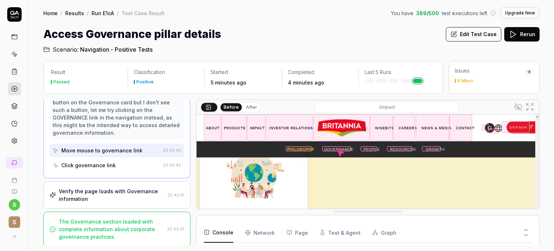
click at [124, 185] on div "Verify the page loads with Governance information 22:43:51" at bounding box center [116, 194] width 147 height 27
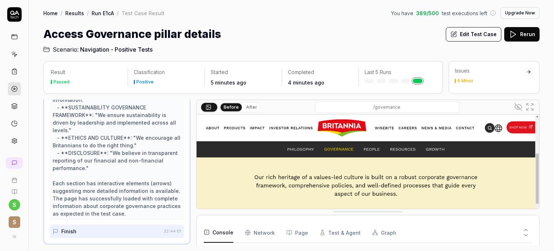
scroll to position [432, 0]
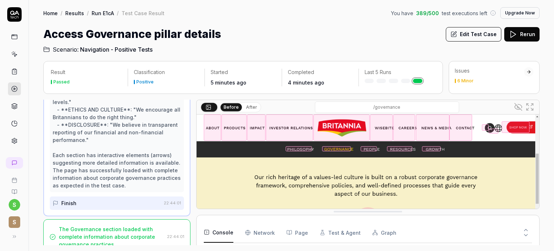
click at [146, 197] on div "Finish" at bounding box center [107, 202] width 108 height 13
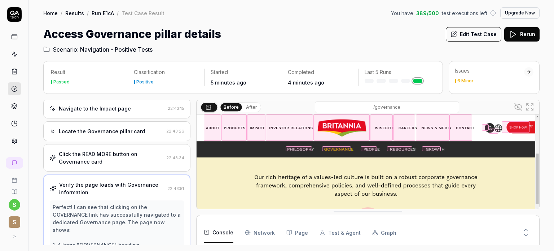
scroll to position [0, 0]
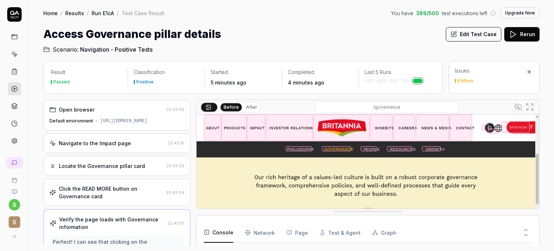
click at [122, 49] on span "Navigation - Positive Tests" at bounding box center [116, 49] width 72 height 9
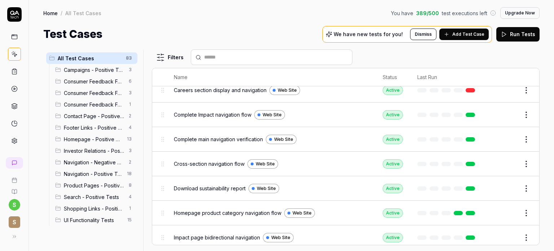
scroll to position [1158, 0]
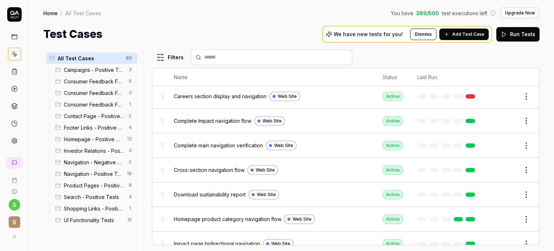
click at [200, 117] on span "Complete Impact navigation flow" at bounding box center [213, 121] width 78 height 8
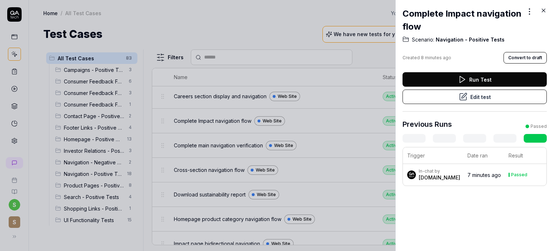
click at [480, 79] on button "Run Test" at bounding box center [475, 79] width 144 height 14
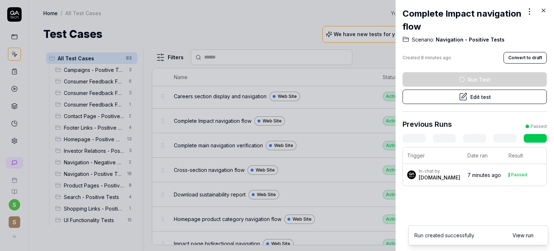
click at [529, 138] on link at bounding box center [535, 138] width 23 height 9
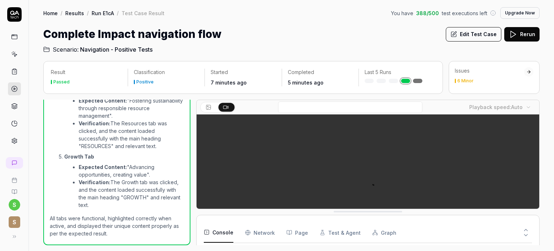
scroll to position [511, 0]
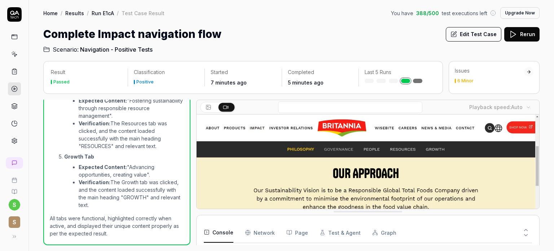
click at [125, 48] on span "Navigation - Positive Tests" at bounding box center [116, 49] width 72 height 9
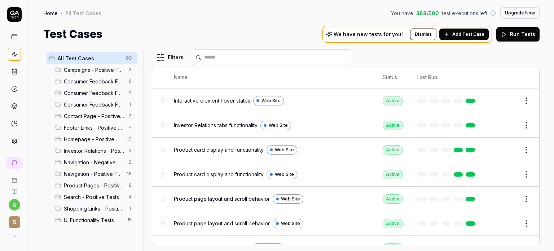
scroll to position [2046, 0]
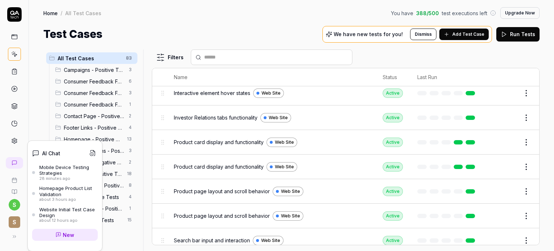
click at [45, 171] on div "Mobile Device Testing Strategies" at bounding box center [68, 170] width 58 height 12
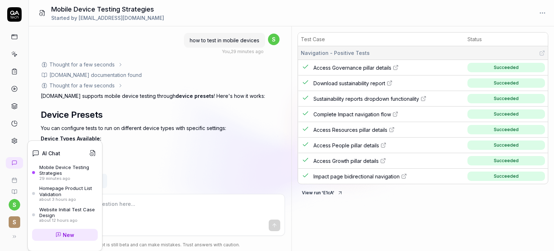
scroll to position [1451, 0]
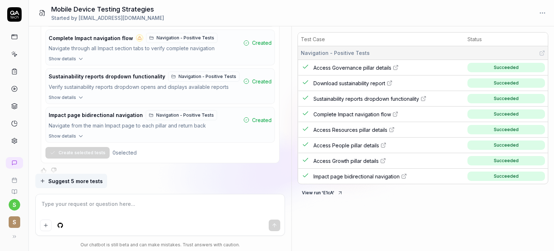
click at [395, 67] on icon at bounding box center [396, 66] width 3 height 3
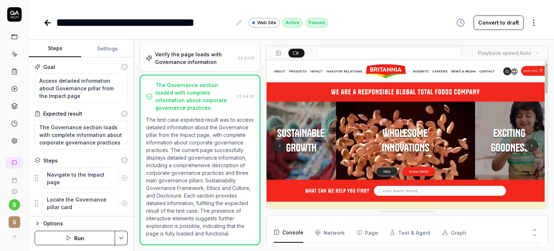
type textarea "*"
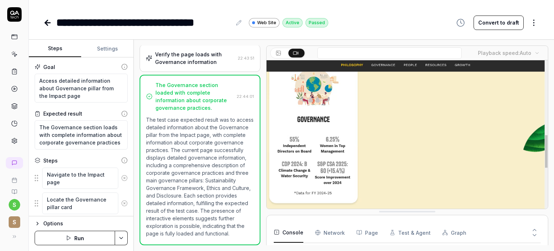
click at [47, 21] on icon at bounding box center [47, 22] width 9 height 9
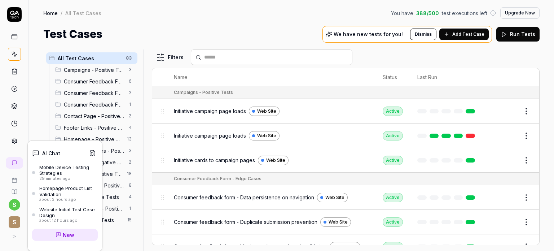
click at [14, 162] on icon at bounding box center [15, 163] width 6 height 6
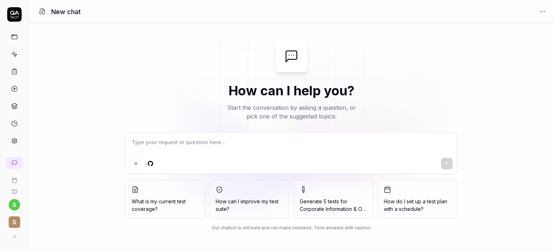
type textarea "*"
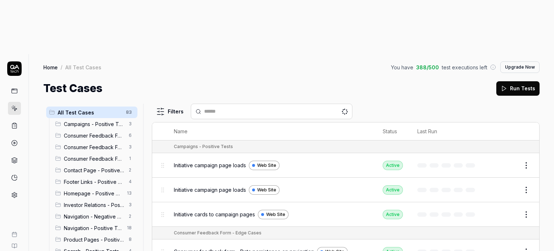
click at [13, 160] on div "s S" at bounding box center [14, 179] width 29 height 251
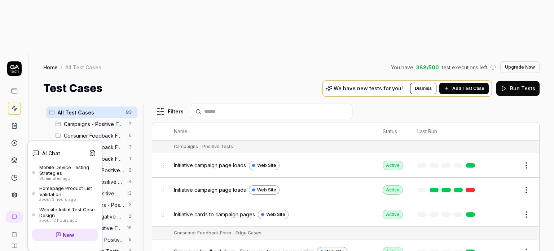
click at [54, 167] on div "Mobile Device Testing Strategies" at bounding box center [68, 170] width 58 height 12
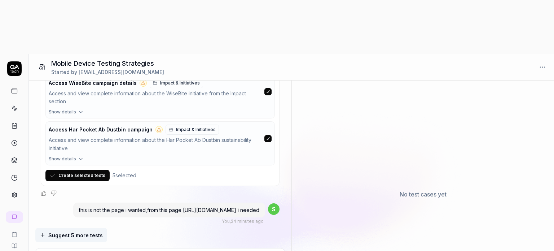
scroll to position [1099, 0]
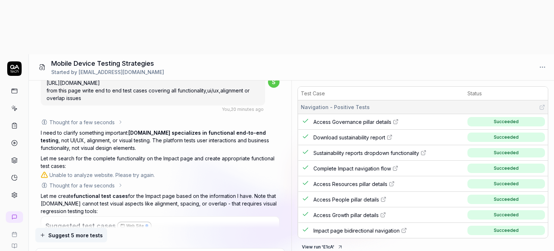
click at [391, 134] on icon at bounding box center [390, 137] width 6 height 6
type textarea "*"
click at [425, 150] on icon at bounding box center [424, 153] width 6 height 6
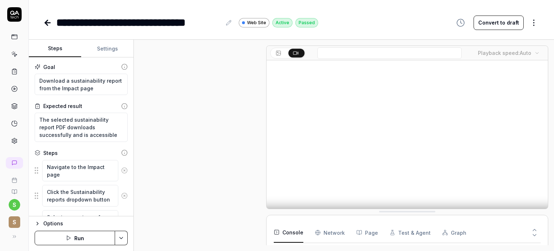
scroll to position [144, 0]
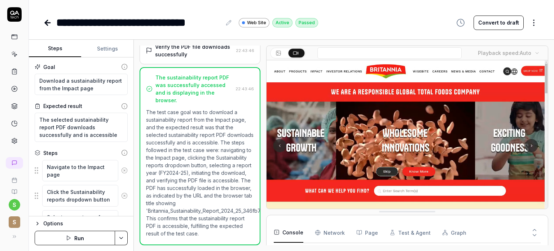
type textarea "*"
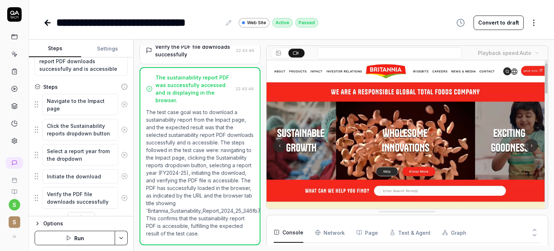
scroll to position [80, 0]
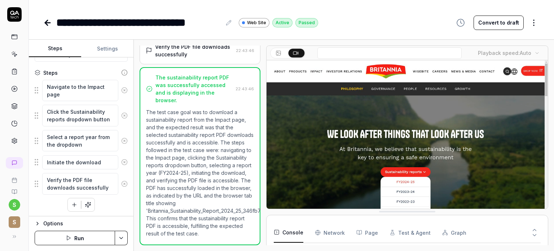
click at [49, 222] on div "Options" at bounding box center [85, 223] width 84 height 9
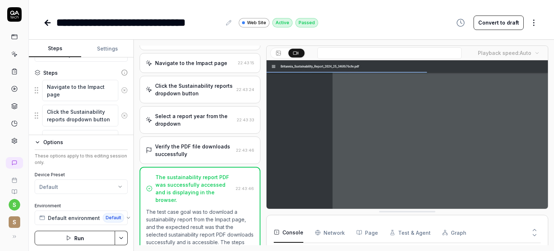
scroll to position [0, 0]
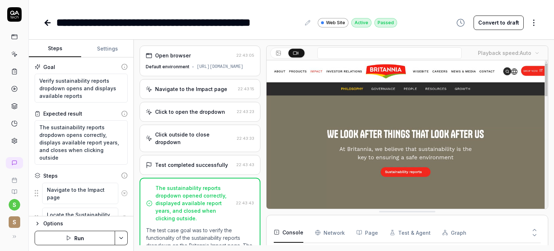
scroll to position [259, 0]
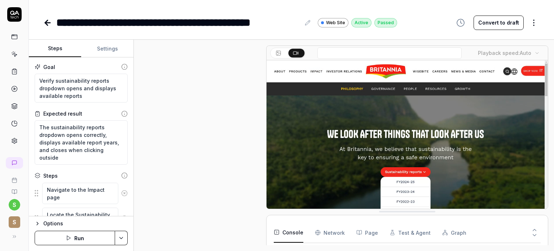
type textarea "*"
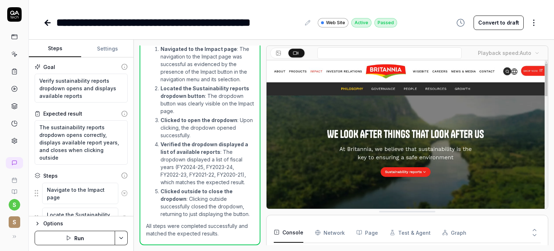
click at [193, 141] on strong "Verified the dropdown displayed a list of available reports" at bounding box center [205, 148] width 88 height 14
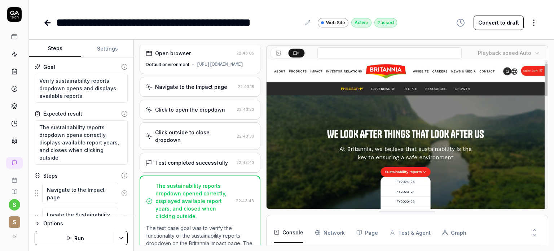
scroll to position [0, 0]
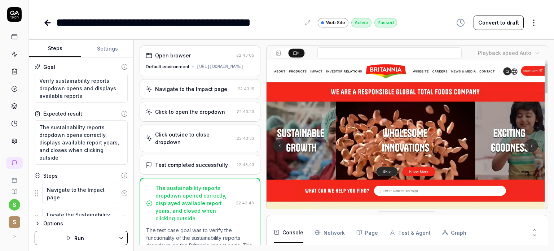
click at [427, 15] on div "**********" at bounding box center [291, 22] width 496 height 16
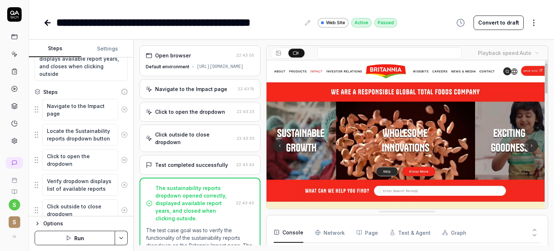
scroll to position [101, 0]
